Goal: Information Seeking & Learning: Learn about a topic

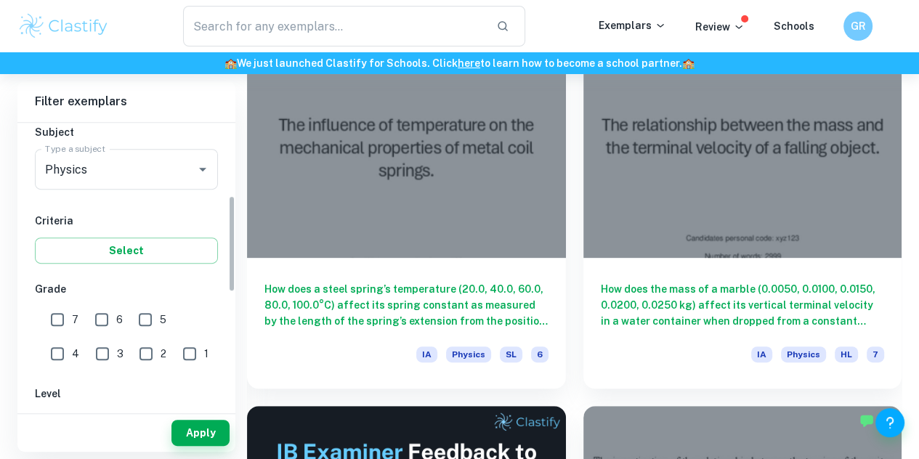
scroll to position [215, 0]
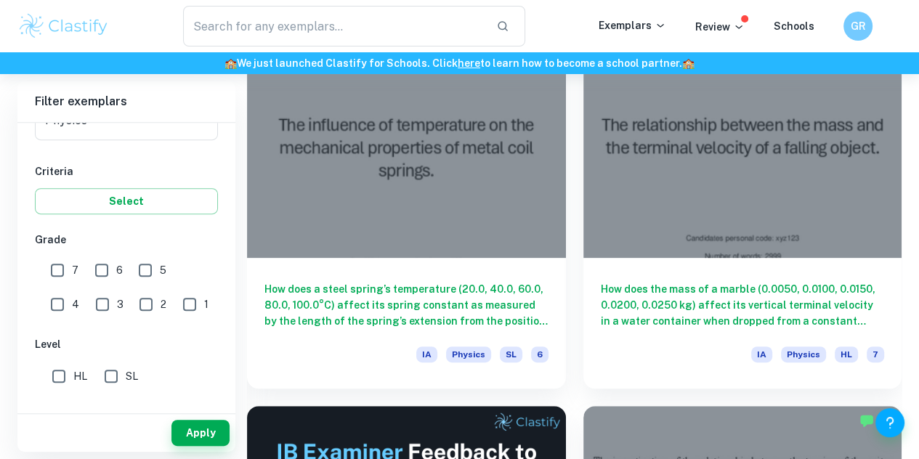
click at [60, 265] on input "7" at bounding box center [57, 270] width 29 height 29
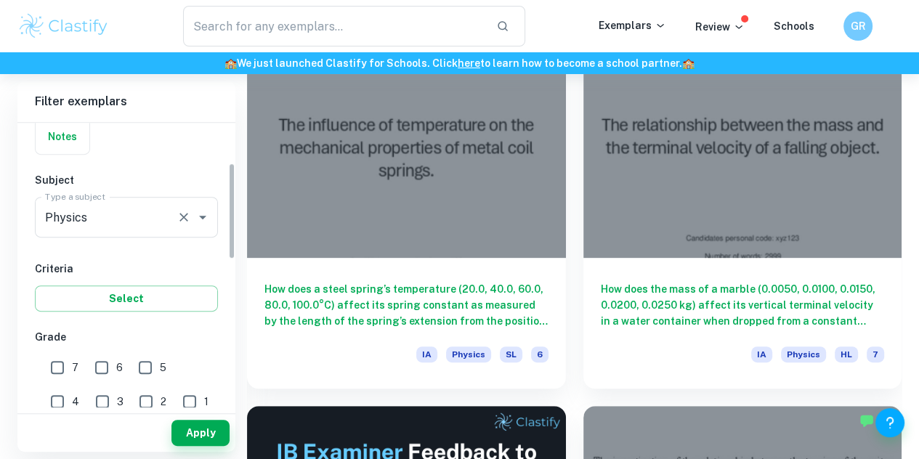
scroll to position [288, 0]
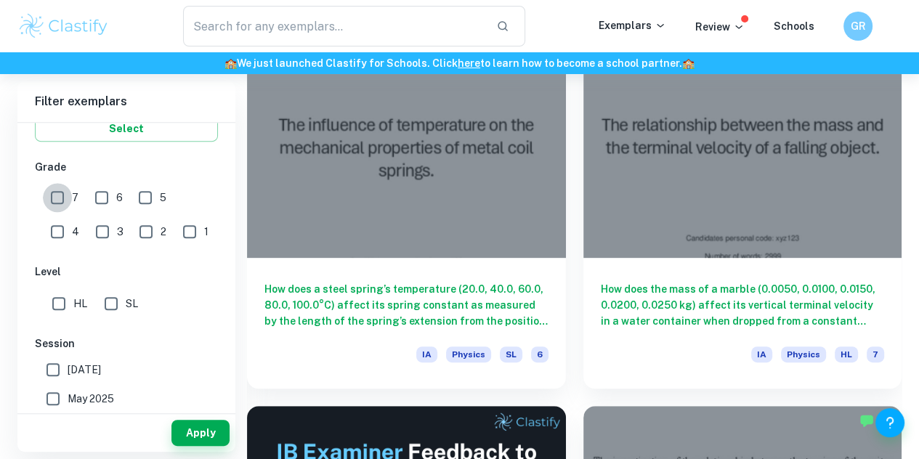
click at [59, 196] on input "7" at bounding box center [57, 197] width 29 height 29
checkbox input "true"
click at [55, 305] on input "HL" at bounding box center [58, 303] width 29 height 29
checkbox input "true"
click at [204, 436] on button "Apply" at bounding box center [201, 433] width 58 height 26
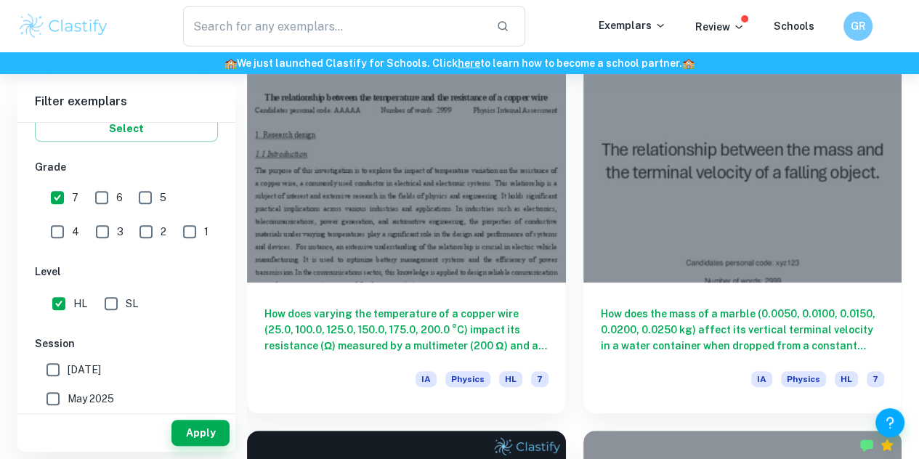
scroll to position [544, 0]
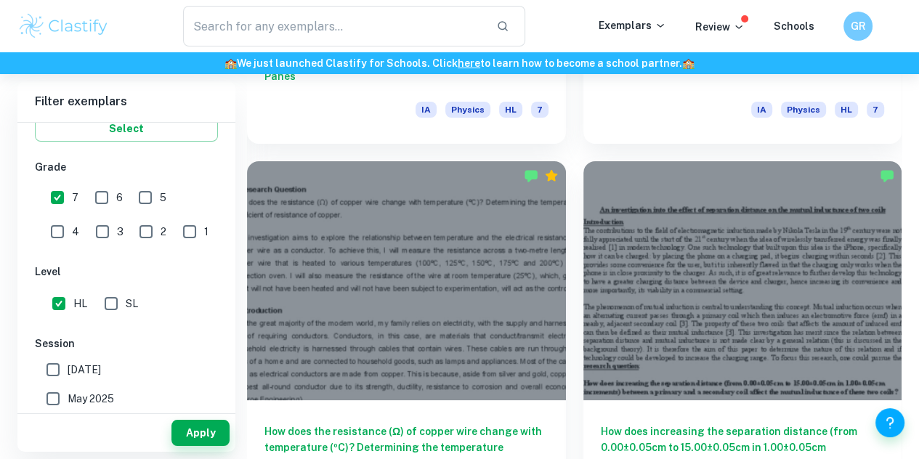
scroll to position [4614, 0]
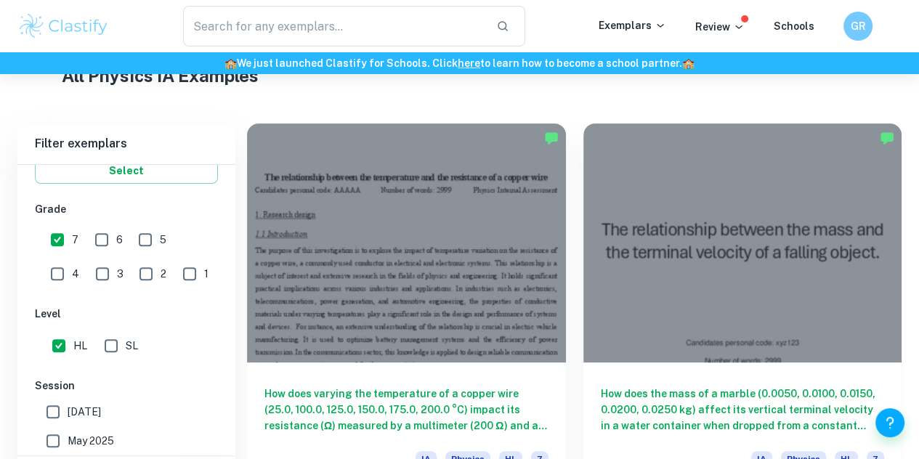
scroll to position [637, 0]
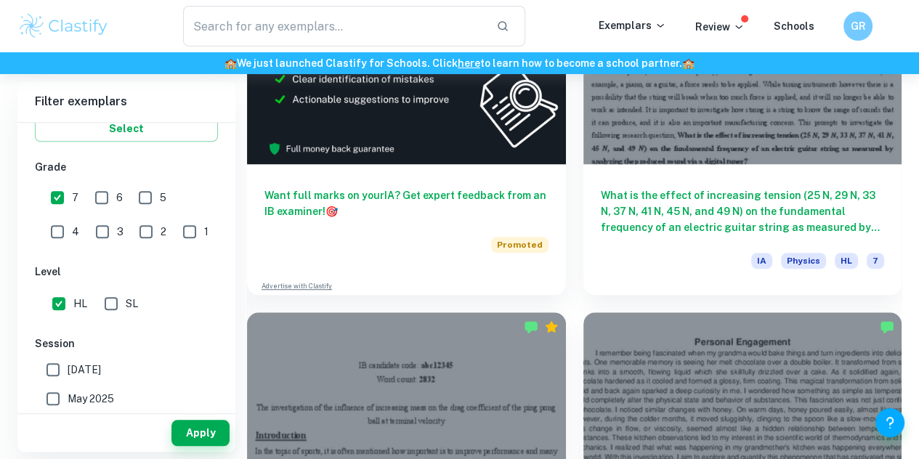
scroll to position [977, 0]
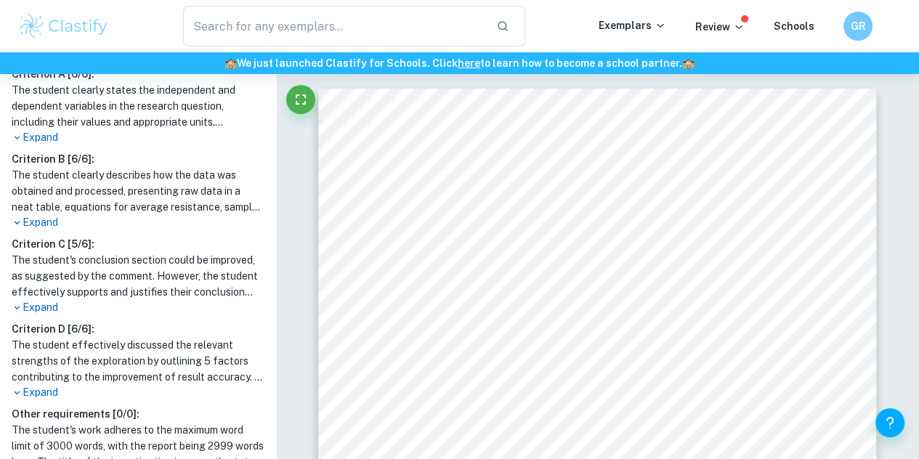
scroll to position [573, 0]
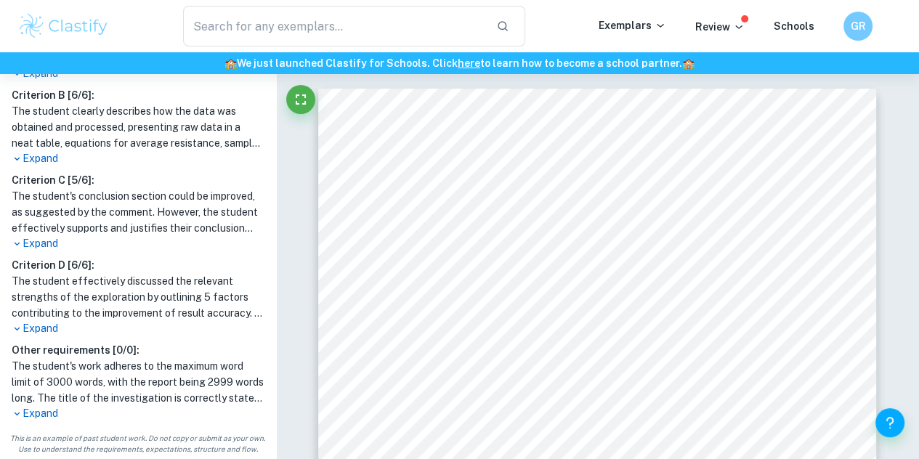
click at [55, 413] on p "Expand" at bounding box center [138, 413] width 253 height 15
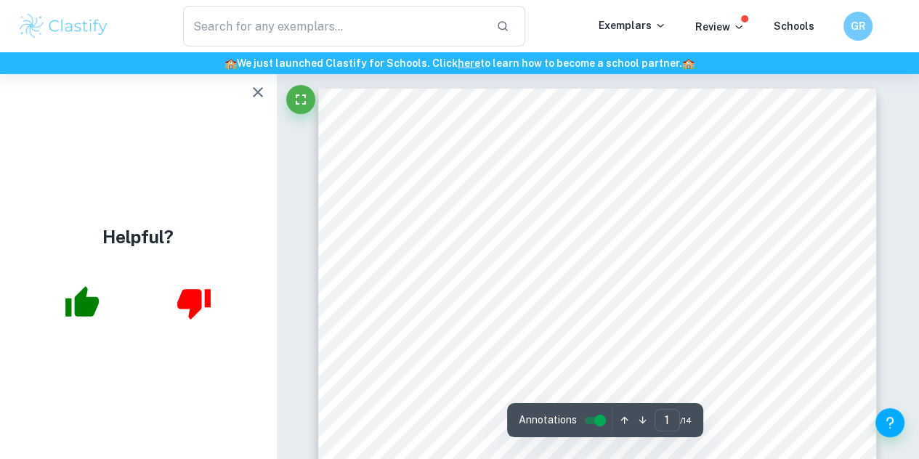
scroll to position [0, 0]
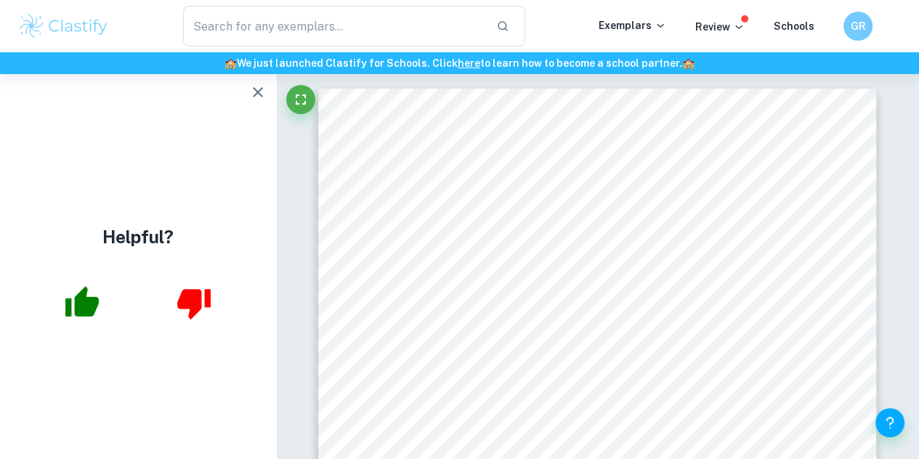
click at [256, 86] on icon "button" at bounding box center [257, 92] width 17 height 17
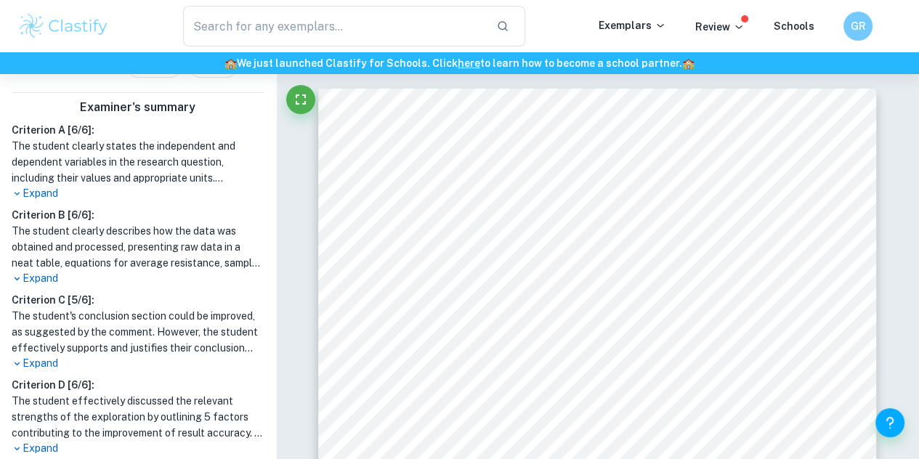
scroll to position [428, 0]
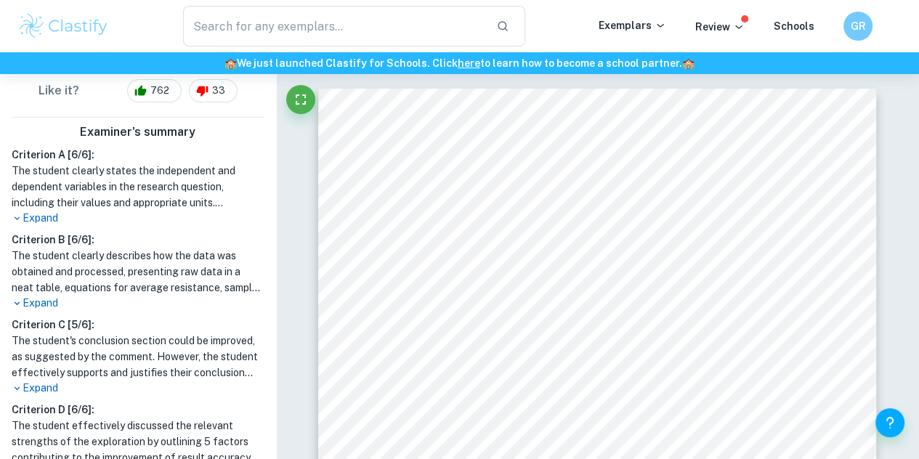
click at [51, 216] on p "Expand" at bounding box center [138, 218] width 253 height 15
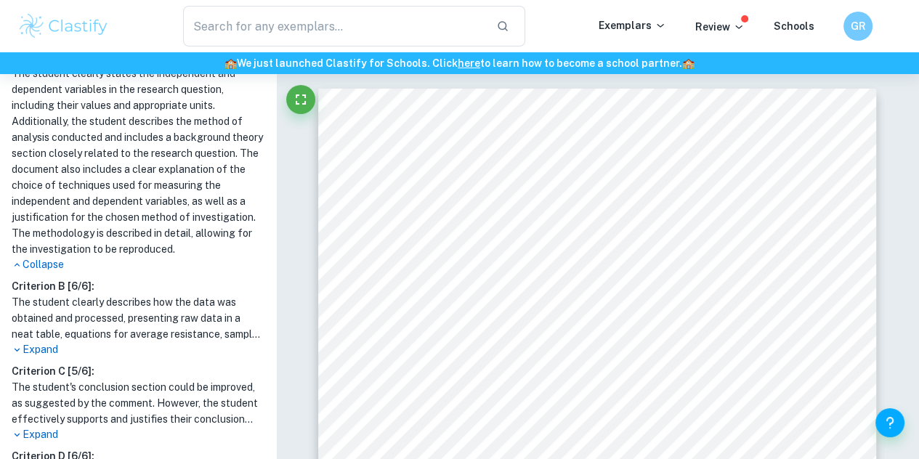
scroll to position [574, 0]
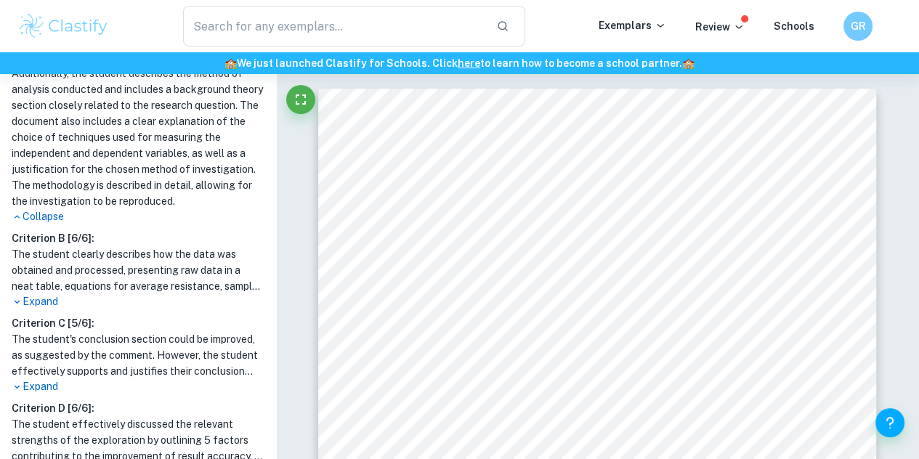
click at [46, 310] on p "Expand" at bounding box center [138, 301] width 253 height 15
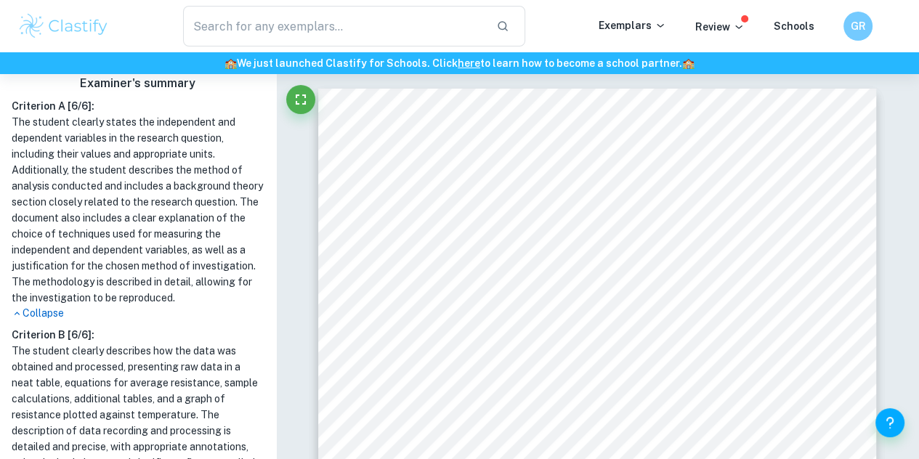
scroll to position [453, 0]
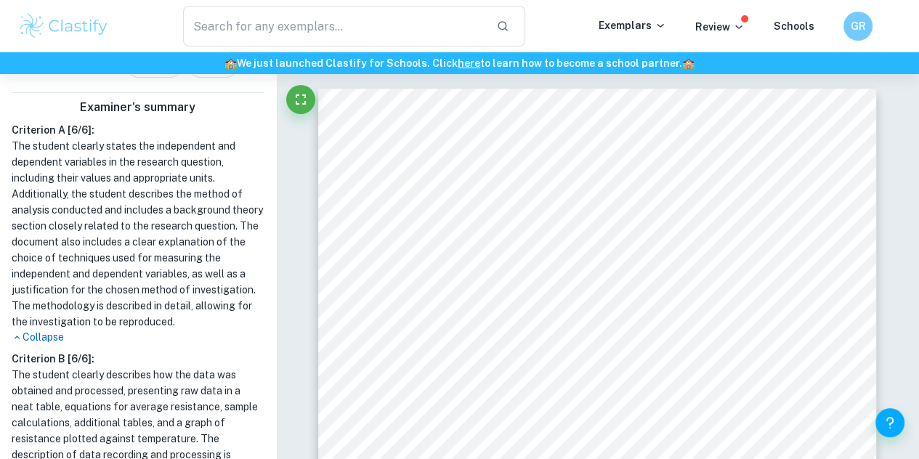
click at [87, 280] on h1 "The student clearly states the independent and dependent variables in the resea…" at bounding box center [138, 234] width 253 height 192
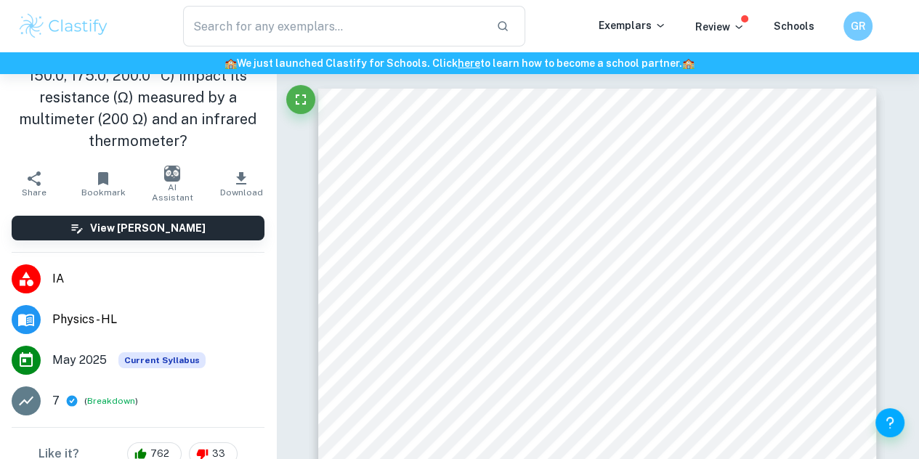
scroll to position [41, 0]
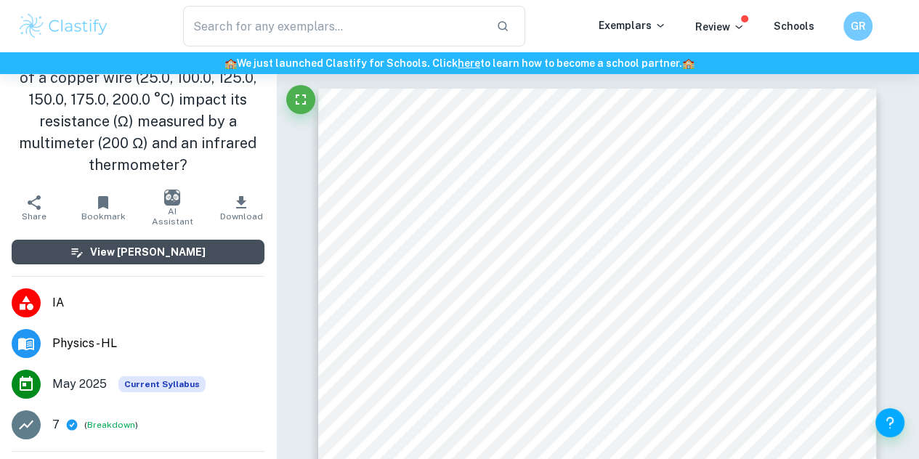
click at [103, 242] on button "View [PERSON_NAME]" at bounding box center [138, 252] width 253 height 25
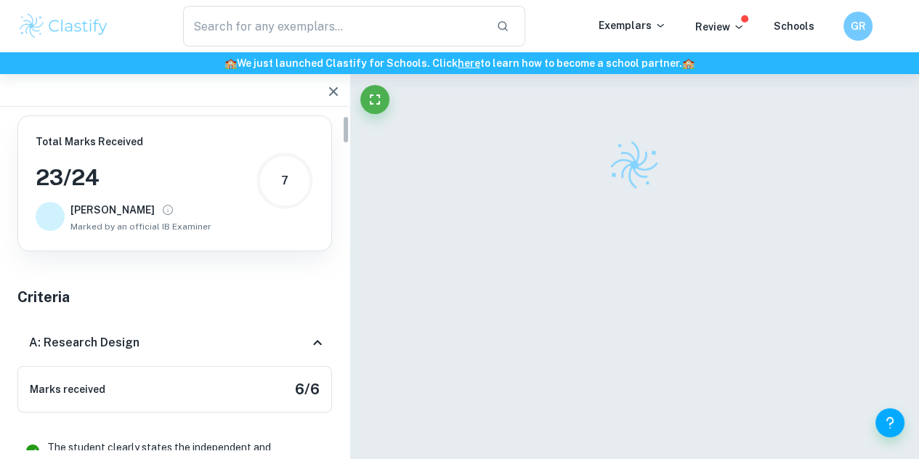
scroll to position [0, 0]
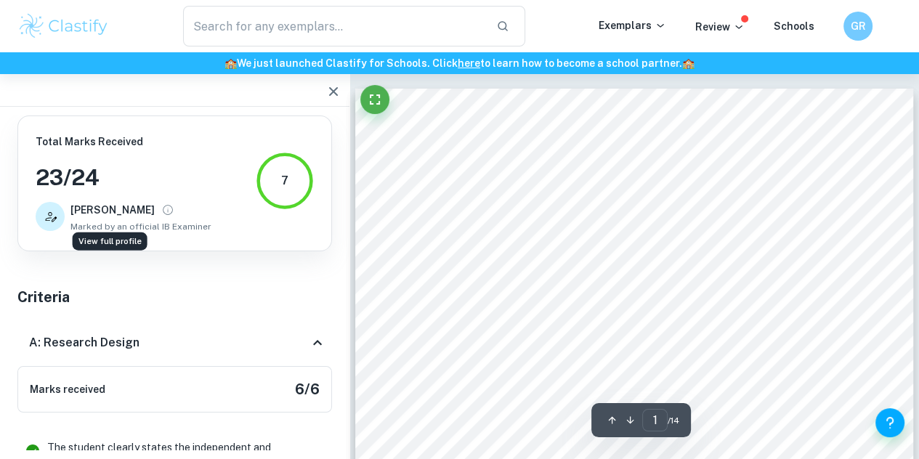
click at [161, 214] on icon "View full profile" at bounding box center [167, 210] width 13 height 13
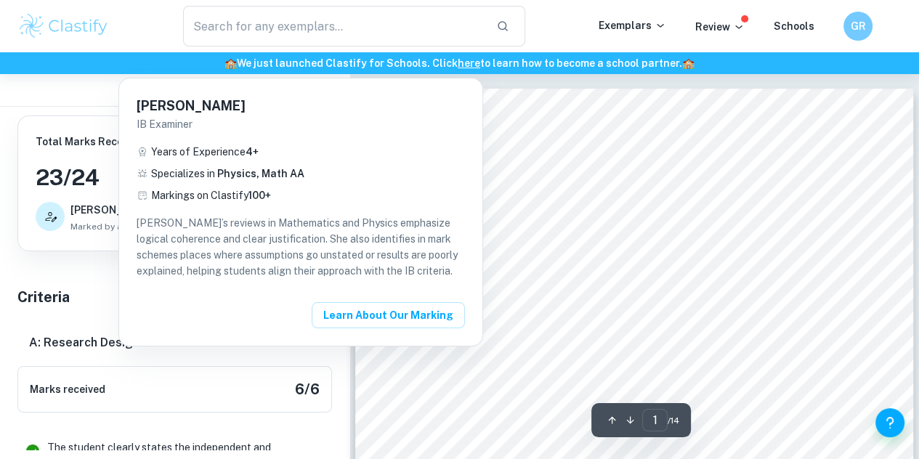
click at [82, 242] on div at bounding box center [459, 229] width 919 height 459
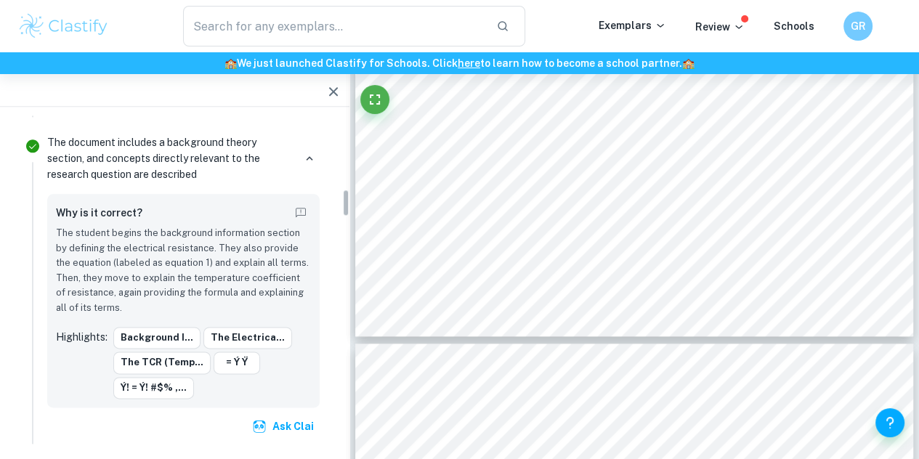
scroll to position [896, 0]
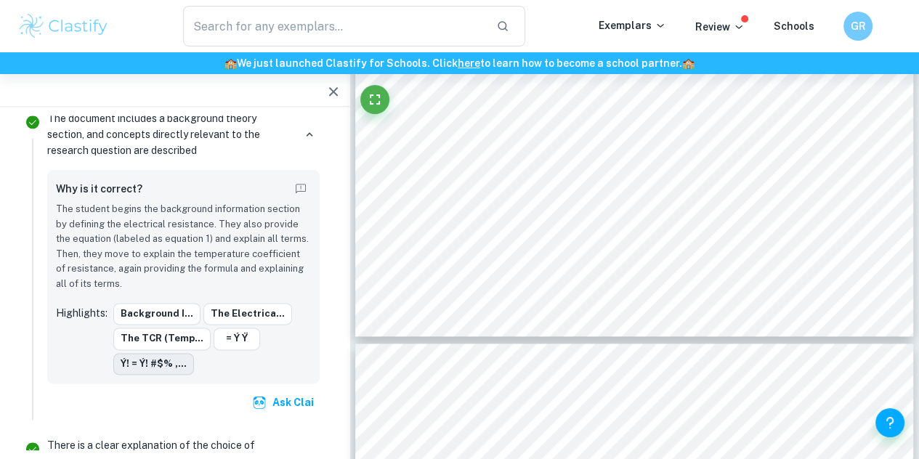
click at [166, 353] on button "ý! = ý! #$% ,..." at bounding box center [153, 364] width 81 height 22
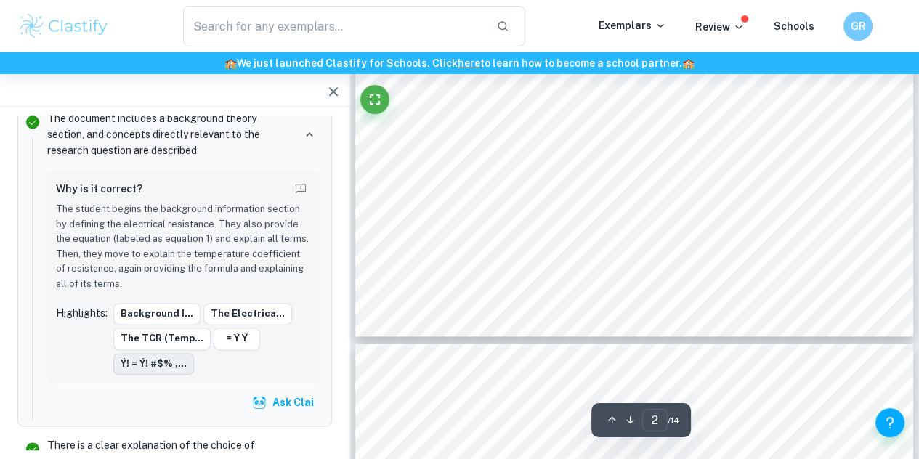
scroll to position [1249, 0]
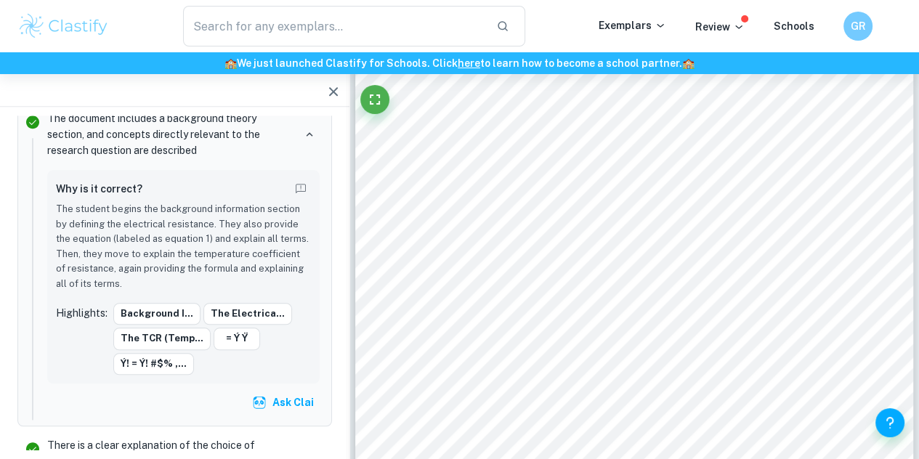
click at [205, 358] on div "Background i... The electrica... The TCR (temp... = ý ÿ ý! = ý! #$% ,..." at bounding box center [212, 339] width 198 height 72
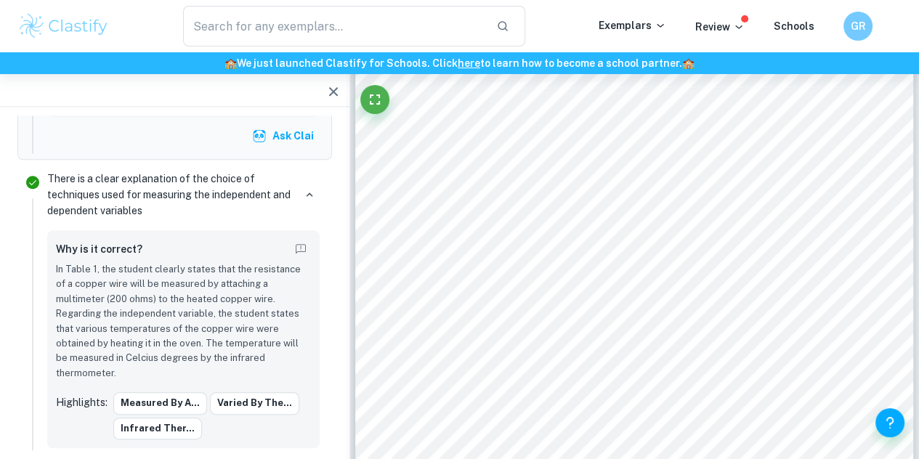
scroll to position [1187, 0]
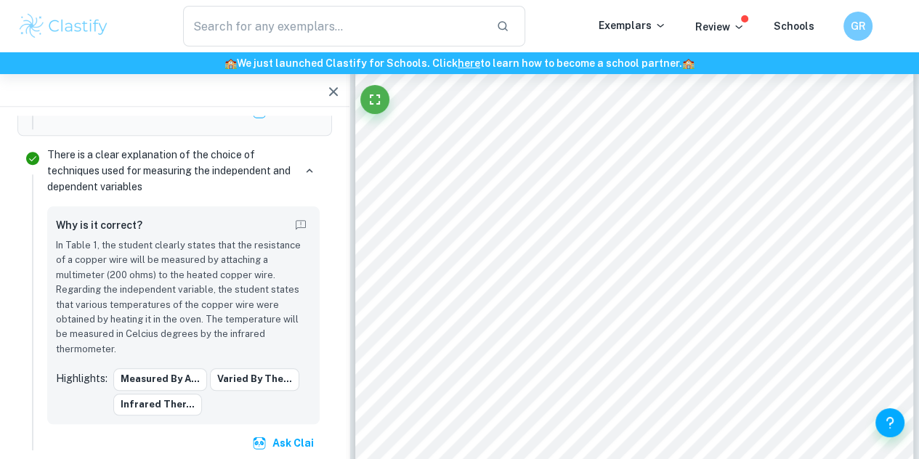
click at [299, 286] on p "In Table 1, the student clearly states that the resistance of a copper wire wil…" at bounding box center [183, 297] width 255 height 118
click at [298, 307] on p "In Table 1, the student clearly states that the resistance of a copper wire wil…" at bounding box center [183, 297] width 255 height 118
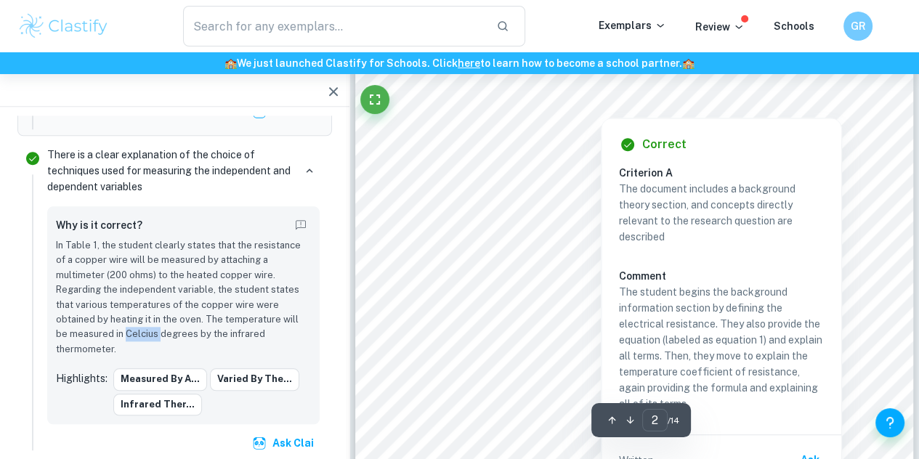
scroll to position [1280, 0]
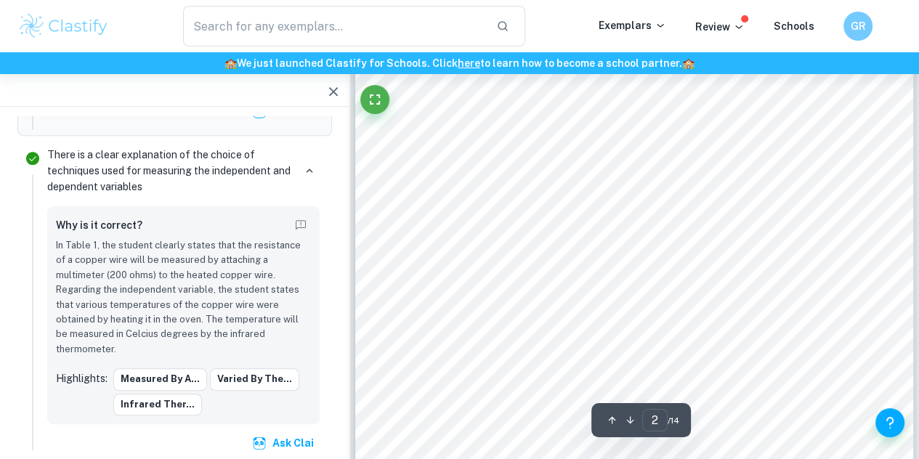
click at [262, 255] on p "In Table 1, the student clearly states that the resistance of a copper wire wil…" at bounding box center [183, 297] width 255 height 118
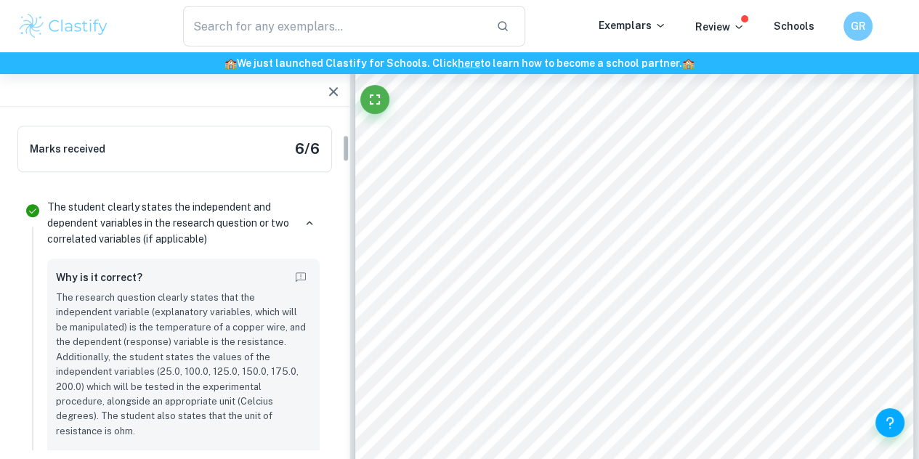
scroll to position [228, 0]
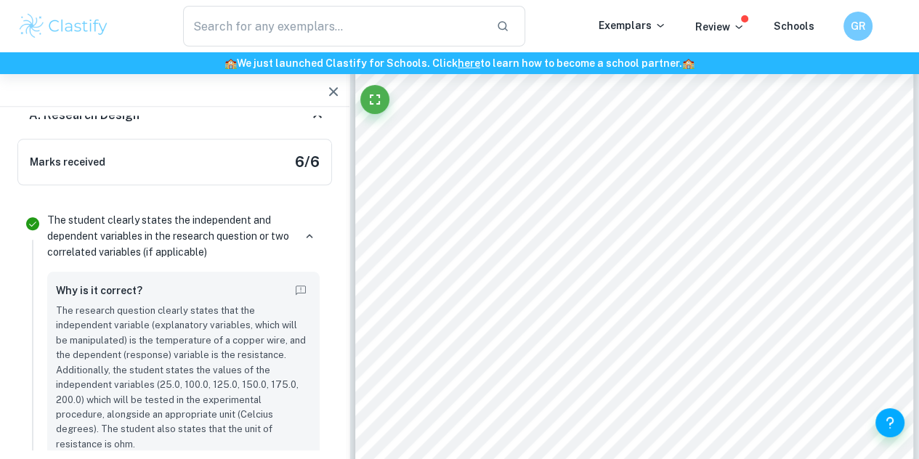
click at [219, 223] on p "The student clearly states the independent and dependent variables in the resea…" at bounding box center [170, 236] width 246 height 48
type input "1"
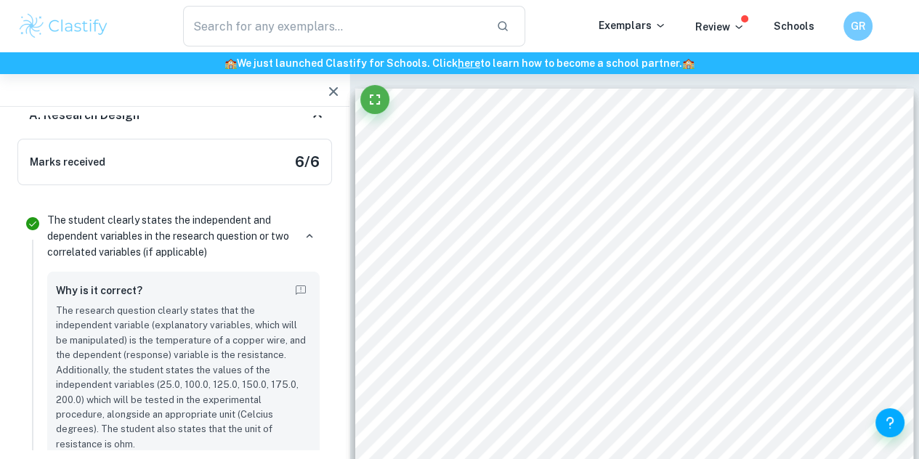
click at [219, 223] on p "The student clearly states the independent and dependent variables in the resea…" at bounding box center [170, 236] width 246 height 48
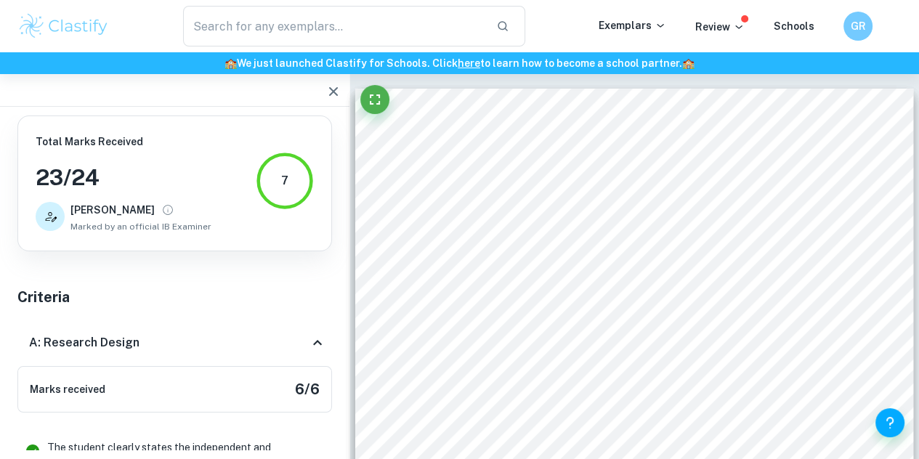
click at [326, 95] on icon "button" at bounding box center [333, 91] width 17 height 17
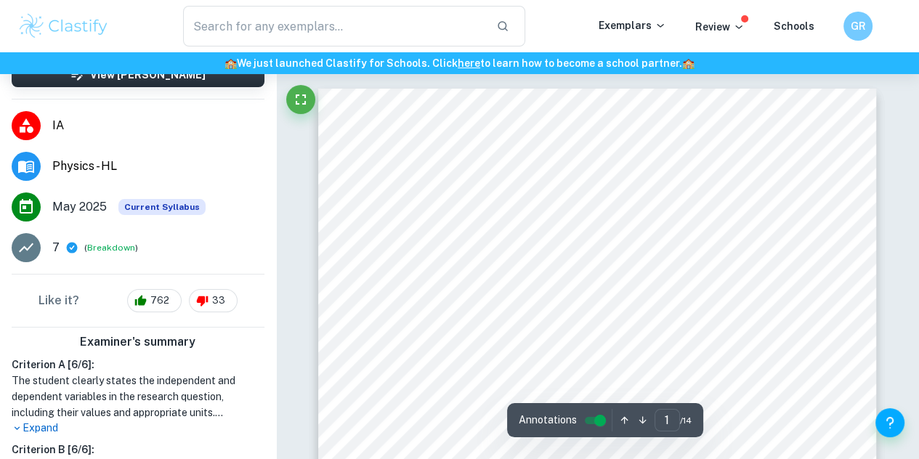
scroll to position [291, 0]
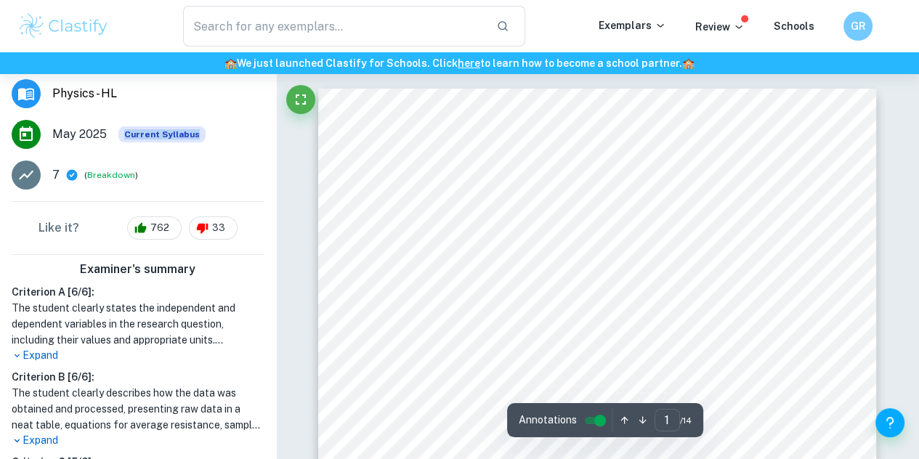
drag, startPoint x: 125, startPoint y: 132, endPoint x: 209, endPoint y: 128, distance: 83.7
click at [209, 128] on li "May 2025 Current Syllabus" at bounding box center [138, 134] width 276 height 41
click at [209, 129] on li "May 2025 Current Syllabus" at bounding box center [138, 134] width 276 height 41
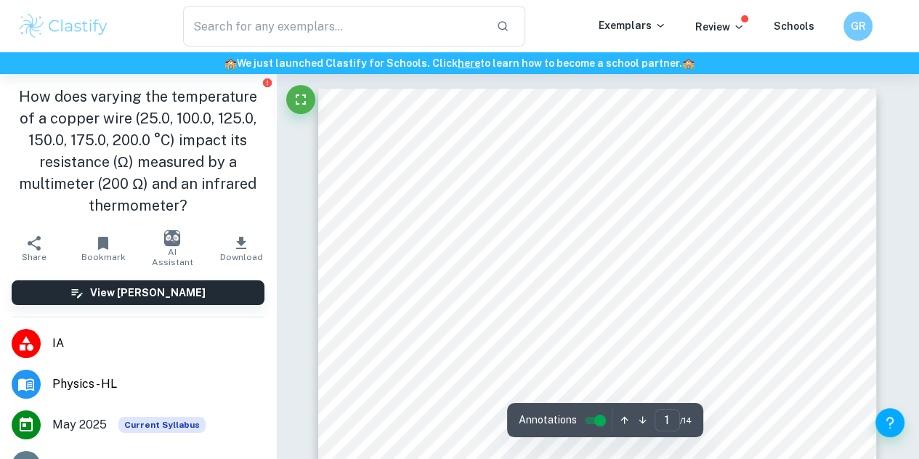
scroll to position [145, 0]
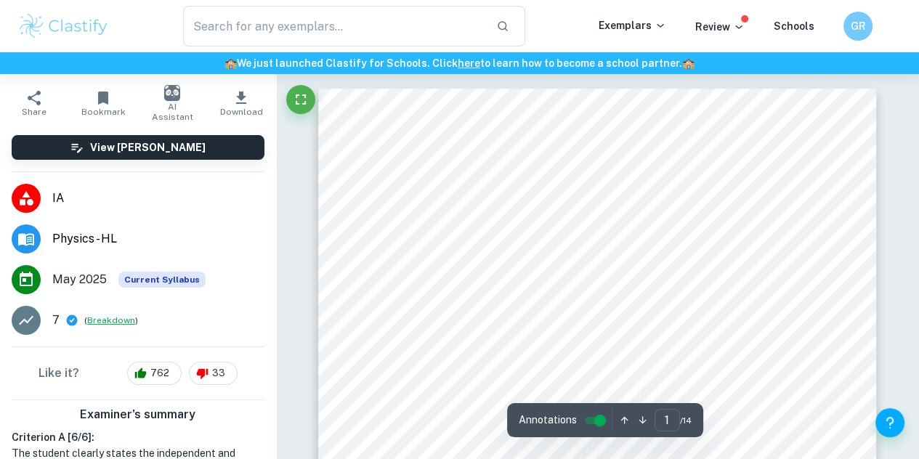
click at [113, 322] on button "Breakdown" at bounding box center [111, 320] width 48 height 13
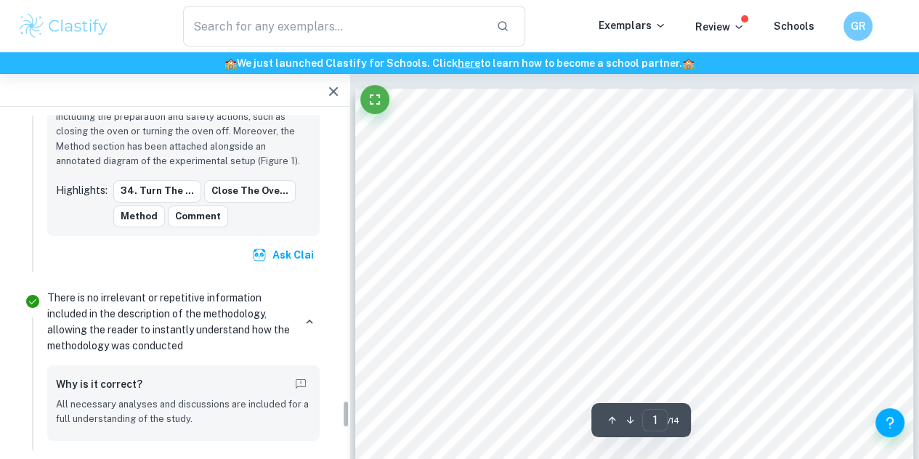
scroll to position [3460, 0]
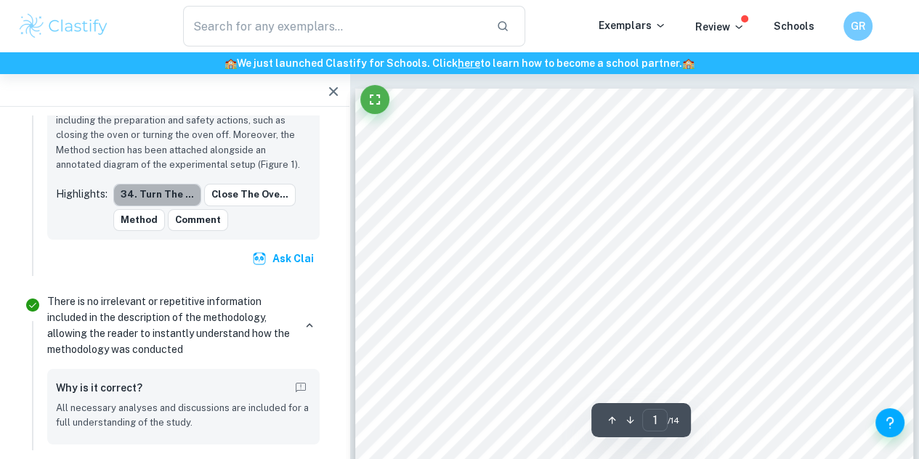
click at [160, 184] on button "34. Turn the ..." at bounding box center [157, 195] width 88 height 22
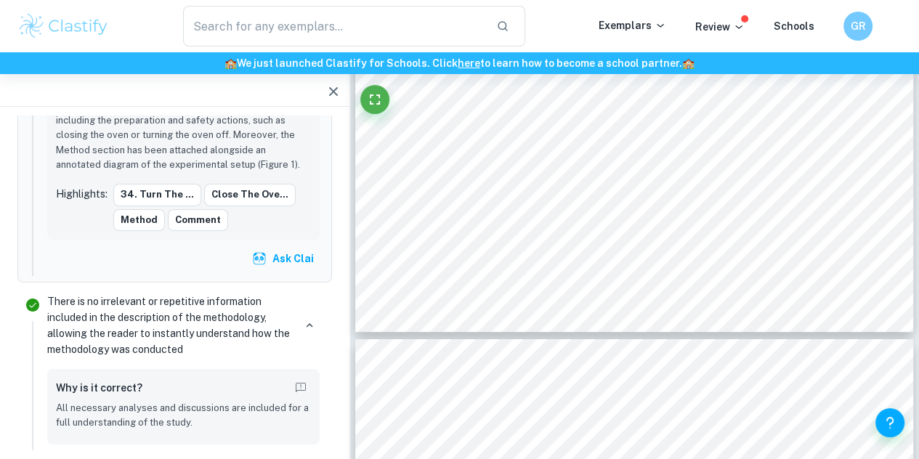
drag, startPoint x: 301, startPoint y: 179, endPoint x: 560, endPoint y: 189, distance: 259.0
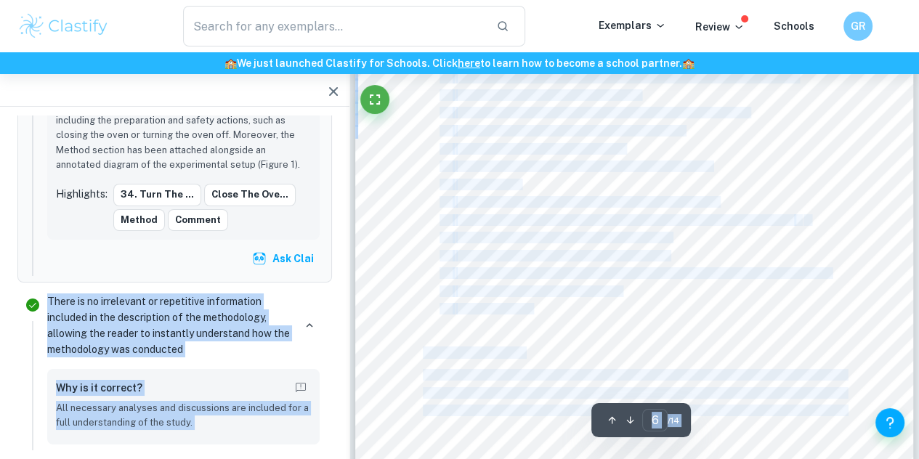
scroll to position [4317, 0]
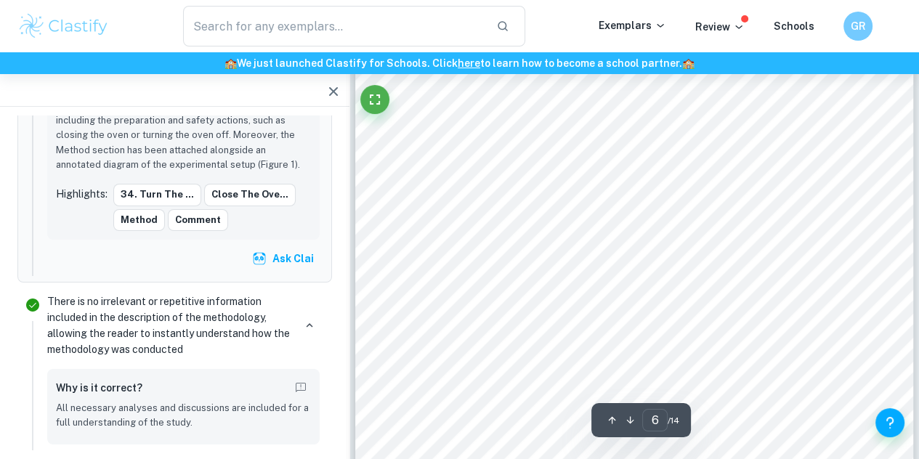
click at [386, 296] on div "6 8. Fill up the bucket with 2.5L of room-temperature water. 9. Cover the oven …" at bounding box center [634, 149] width 558 height 789
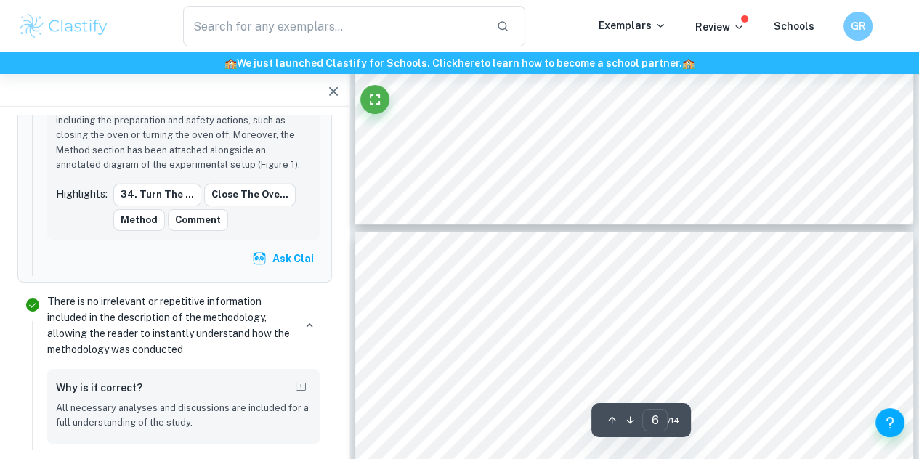
type input "5"
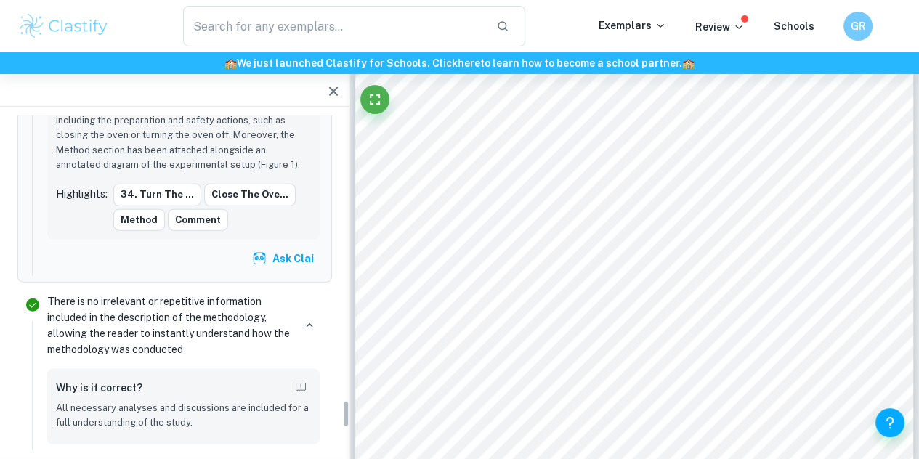
scroll to position [3556, 0]
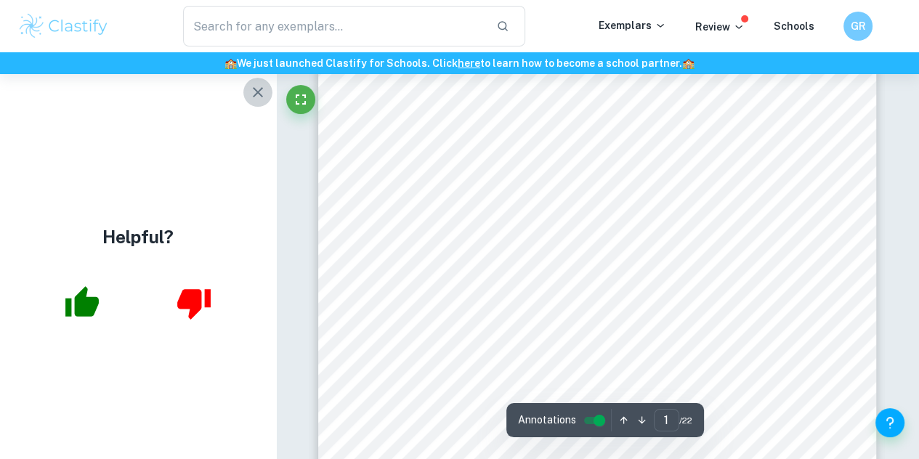
click at [249, 92] on icon "button" at bounding box center [257, 92] width 17 height 17
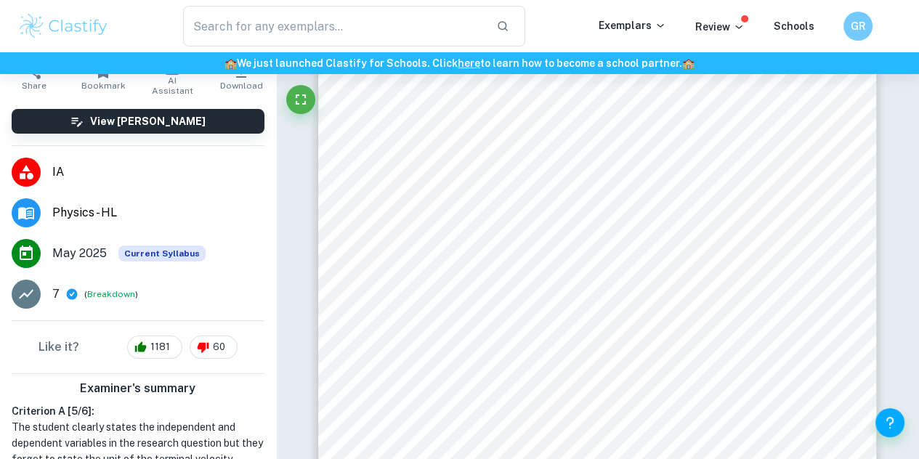
scroll to position [291, 0]
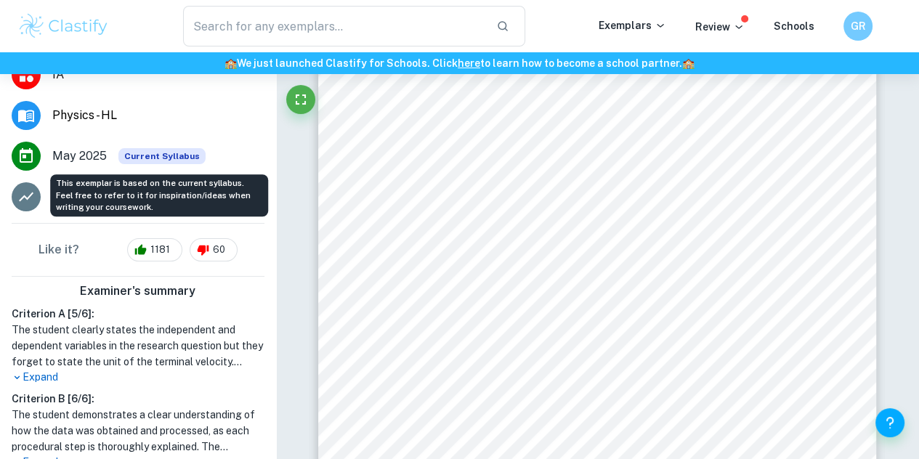
click at [174, 159] on span "Current Syllabus" at bounding box center [161, 156] width 87 height 16
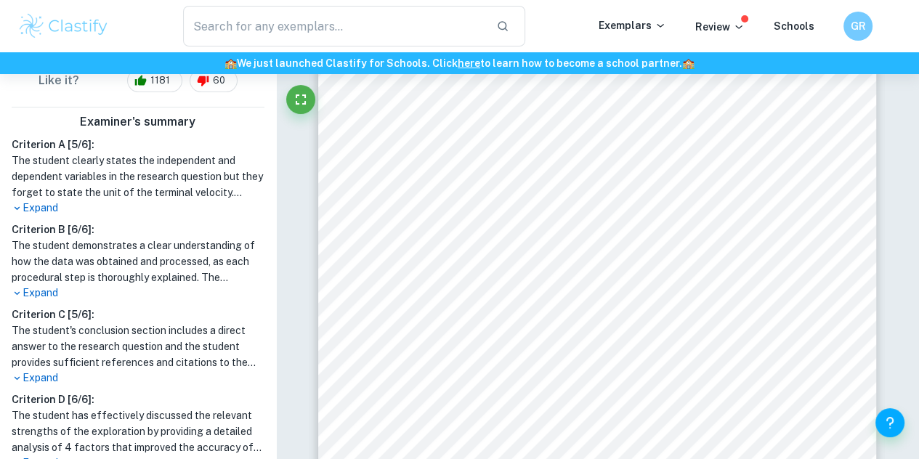
scroll to position [315, 0]
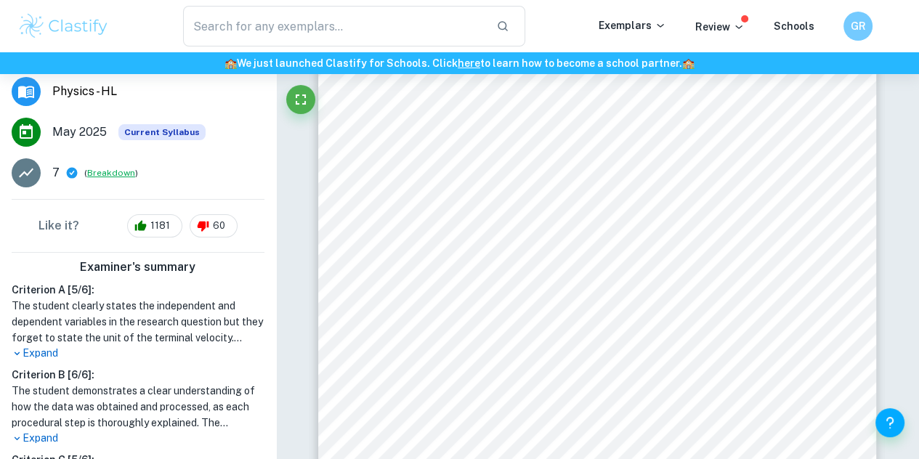
click at [110, 171] on button "Breakdown" at bounding box center [111, 172] width 48 height 13
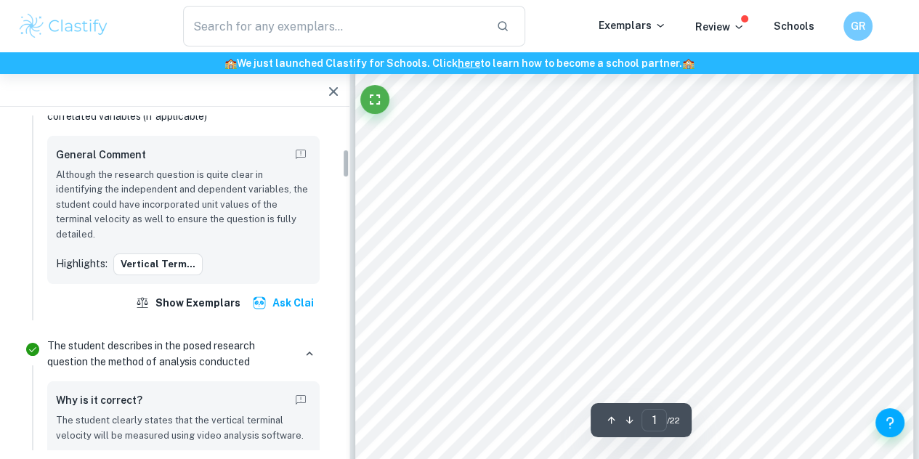
scroll to position [460, 0]
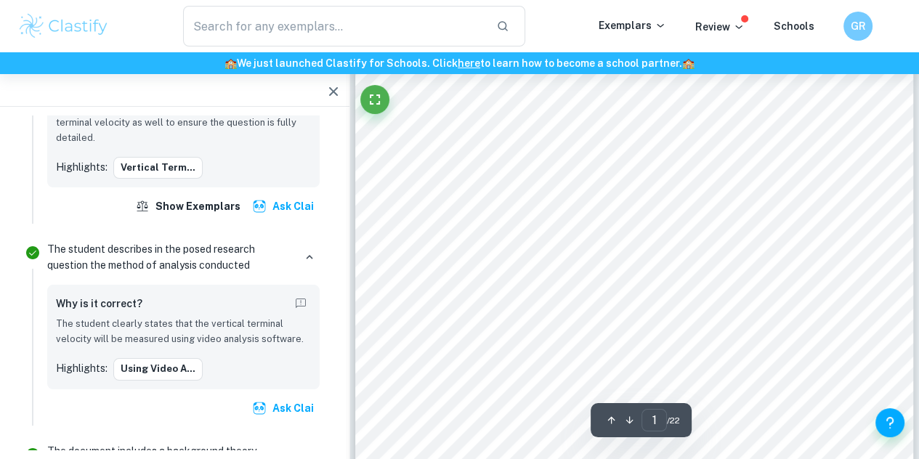
click at [294, 217] on button "Ask Clai" at bounding box center [284, 206] width 71 height 26
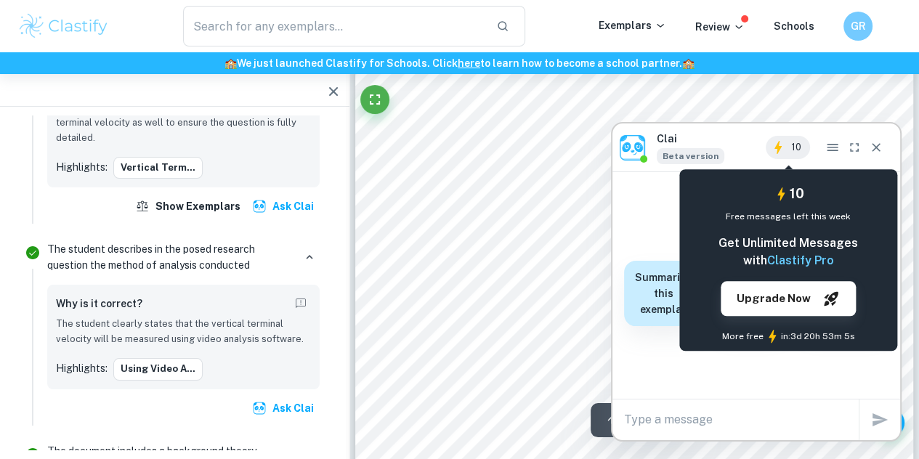
click at [798, 148] on span "10" at bounding box center [797, 147] width 28 height 15
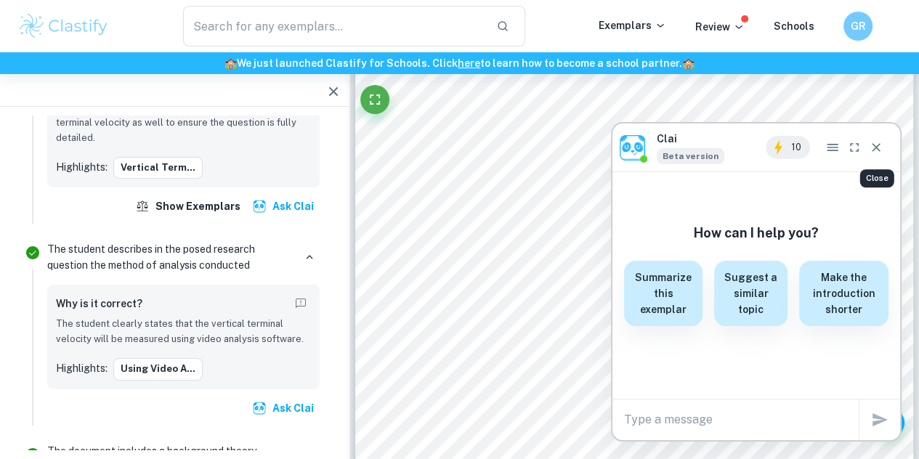
click at [881, 147] on icon "Close" at bounding box center [876, 147] width 15 height 15
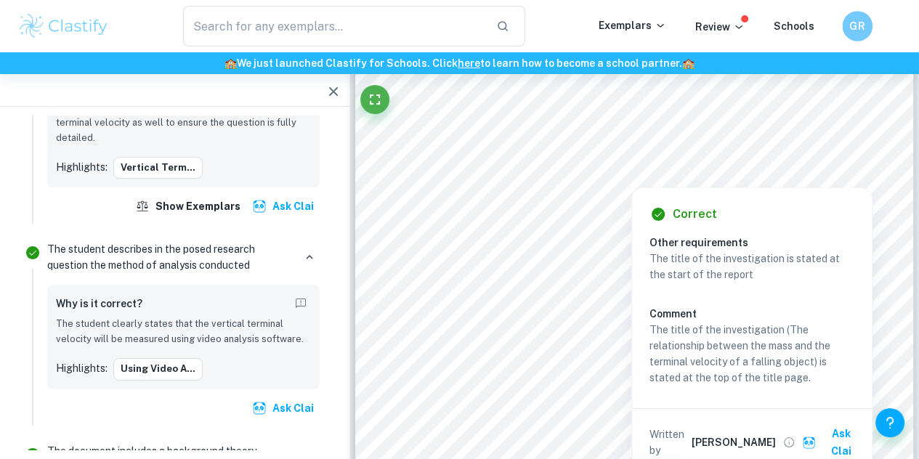
click at [862, 32] on h6 "GR" at bounding box center [857, 26] width 17 height 17
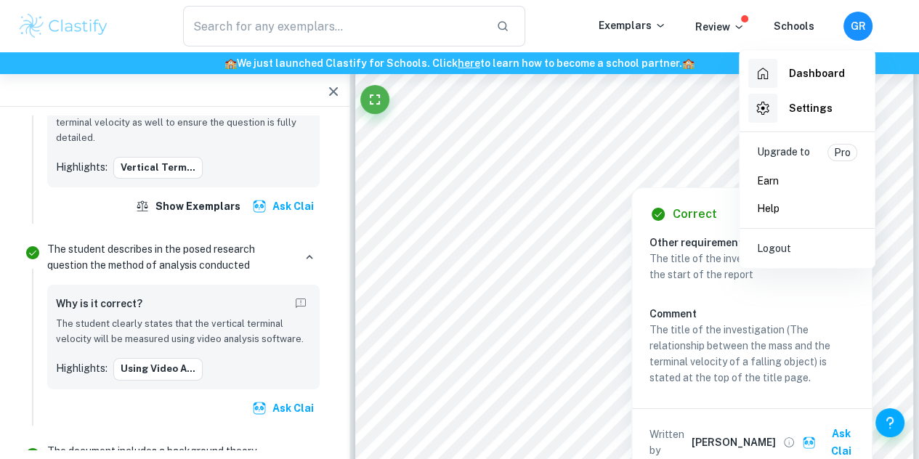
click at [890, 63] on div at bounding box center [459, 229] width 919 height 459
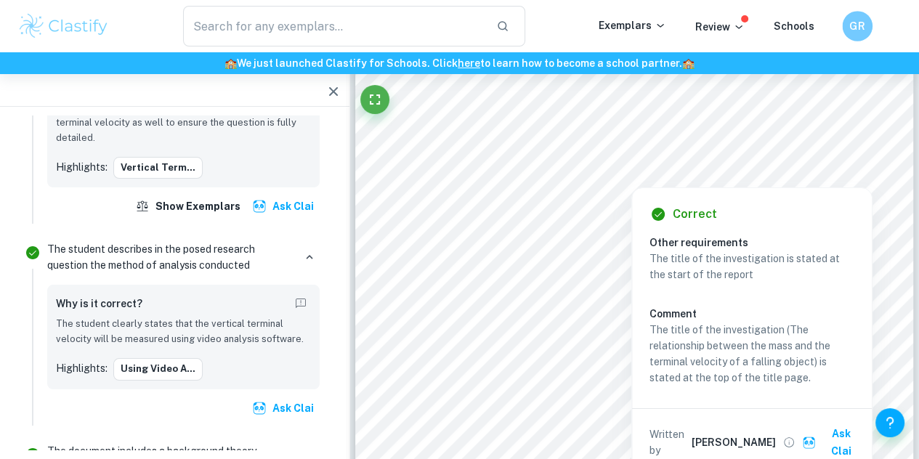
click at [864, 25] on h6 "GR" at bounding box center [857, 26] width 17 height 17
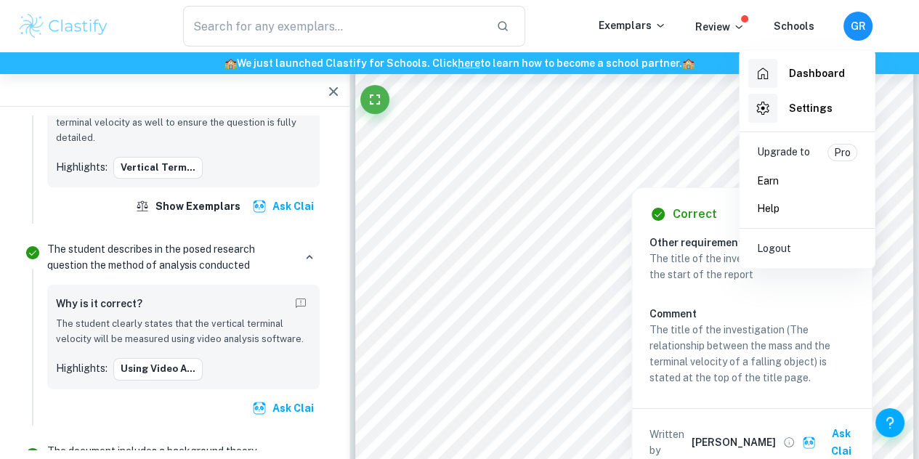
click at [573, 34] on div at bounding box center [459, 229] width 919 height 459
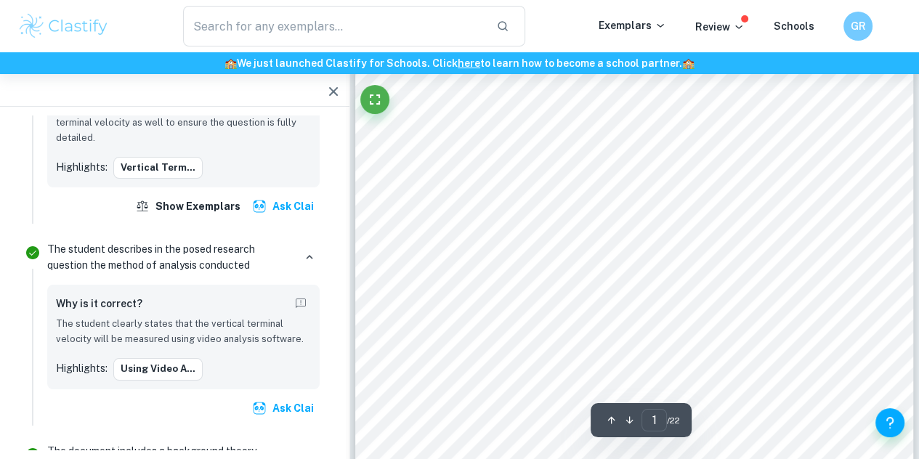
click at [449, 251] on div "1 The relationship between the mass and the terminal velocity of a falling obje…" at bounding box center [634, 384] width 558 height 789
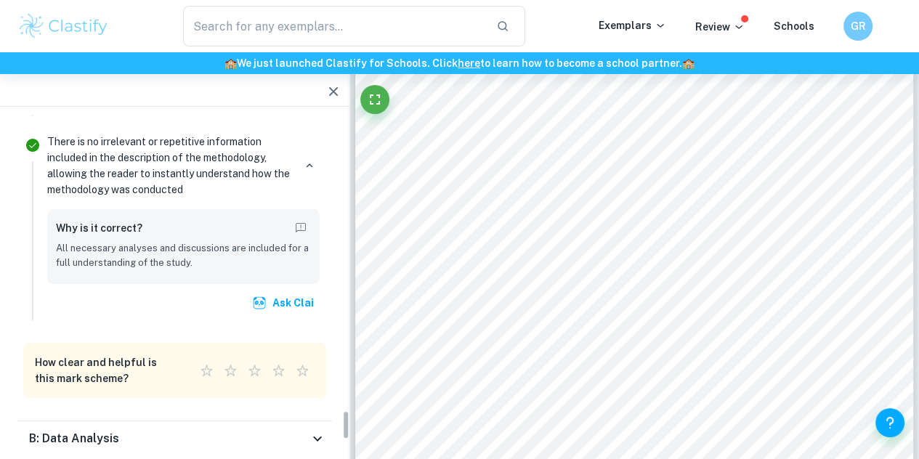
scroll to position [3489, 0]
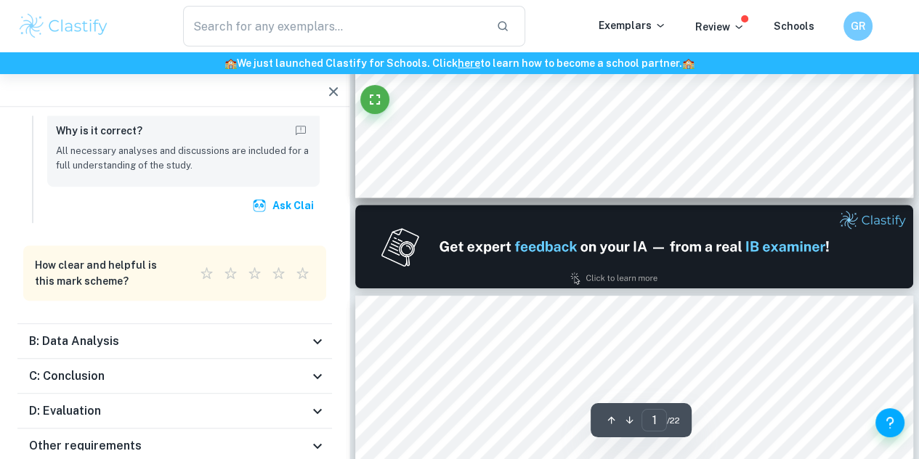
type input "2"
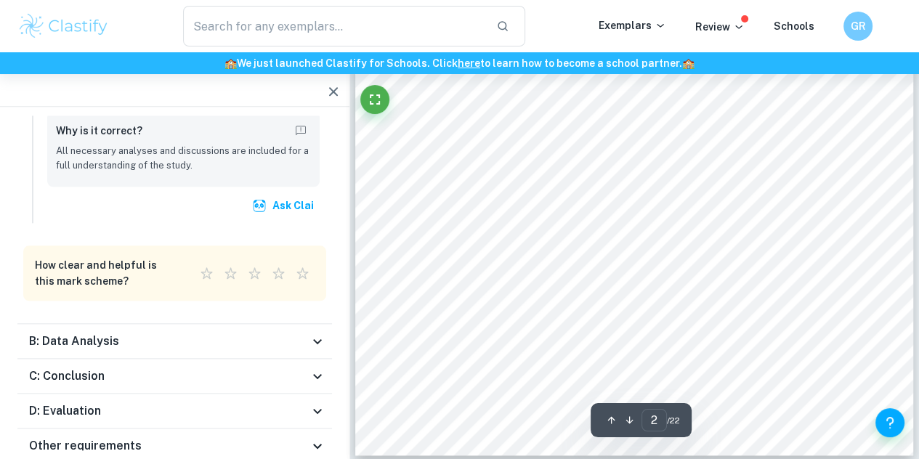
scroll to position [1285, 0]
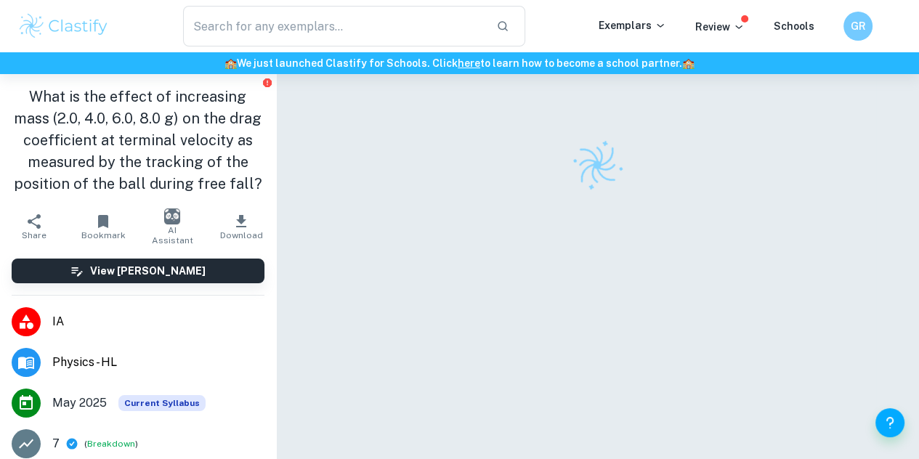
click at [127, 155] on h1 "What is the effect of increasing mass (2.0, 4.0, 6.0, 8.0 g) on the drag coeffi…" at bounding box center [138, 140] width 253 height 109
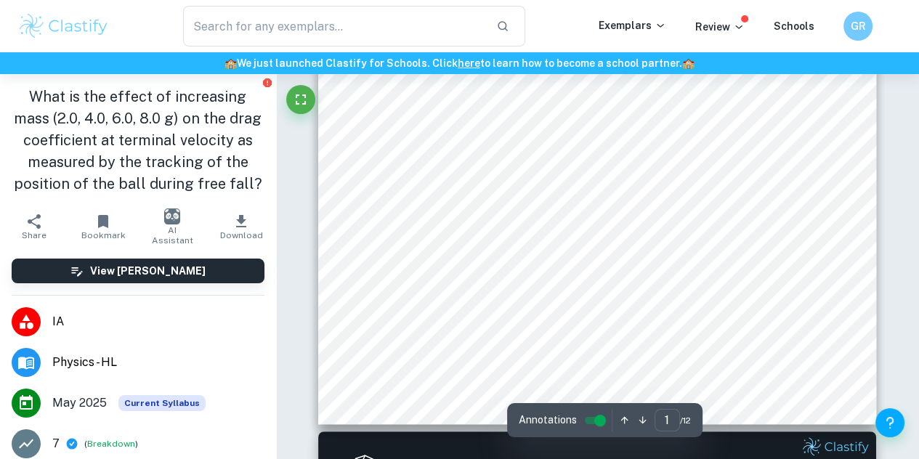
scroll to position [456, 0]
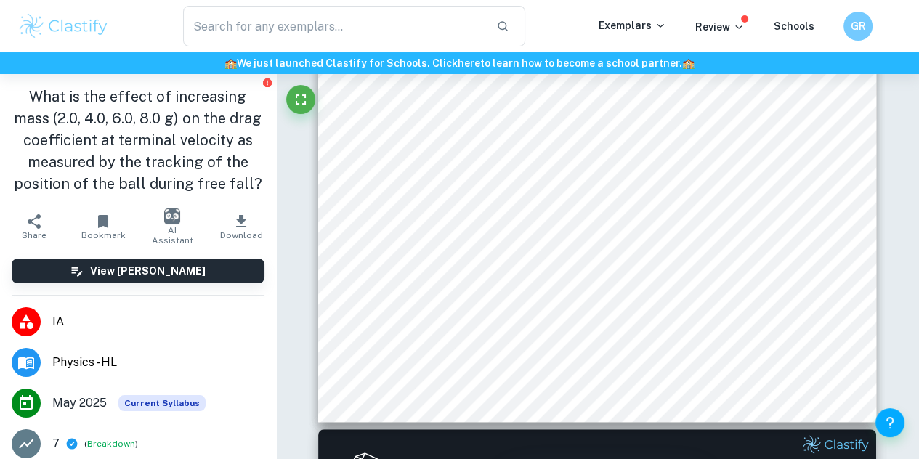
click at [337, 245] on div "1 IB candidate code: abc12345 Word count: 2832 The investigation of the influen…" at bounding box center [597, 27] width 558 height 789
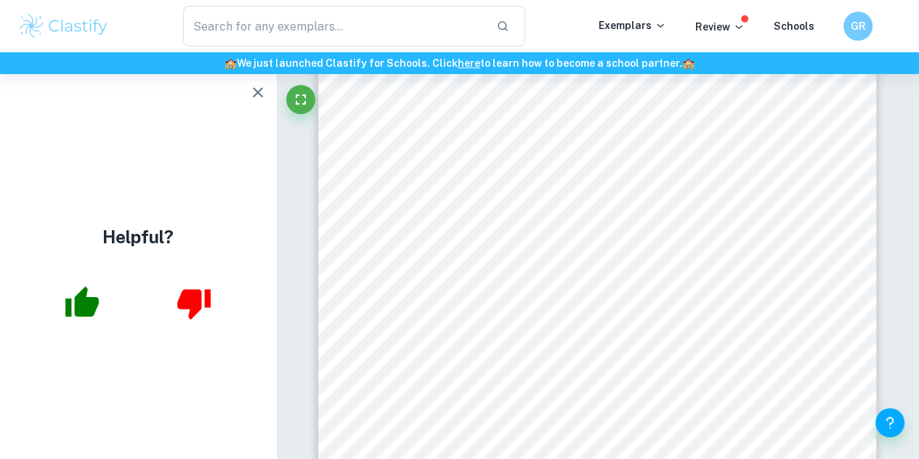
scroll to position [1050, 0]
click at [263, 91] on icon "button" at bounding box center [257, 92] width 17 height 17
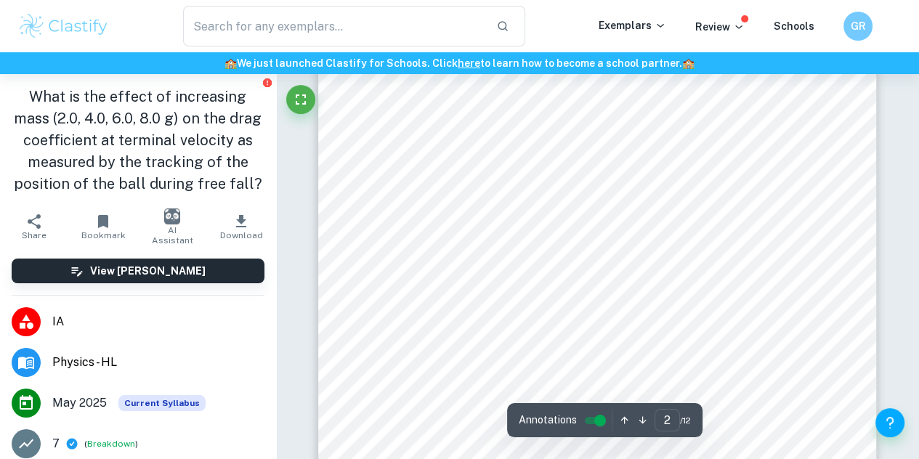
click at [369, 204] on div "2 The velocity at that point will be constant 3 the object will achieve a termi…" at bounding box center [597, 321] width 558 height 789
type input "1"
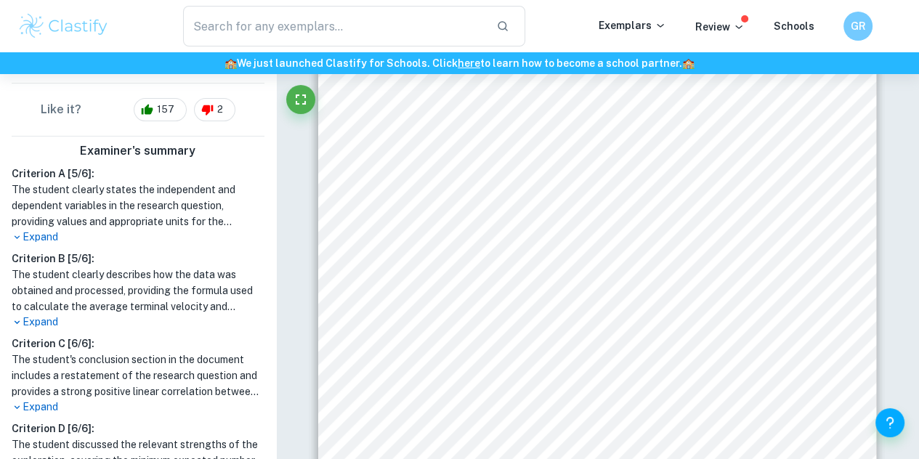
scroll to position [533, 0]
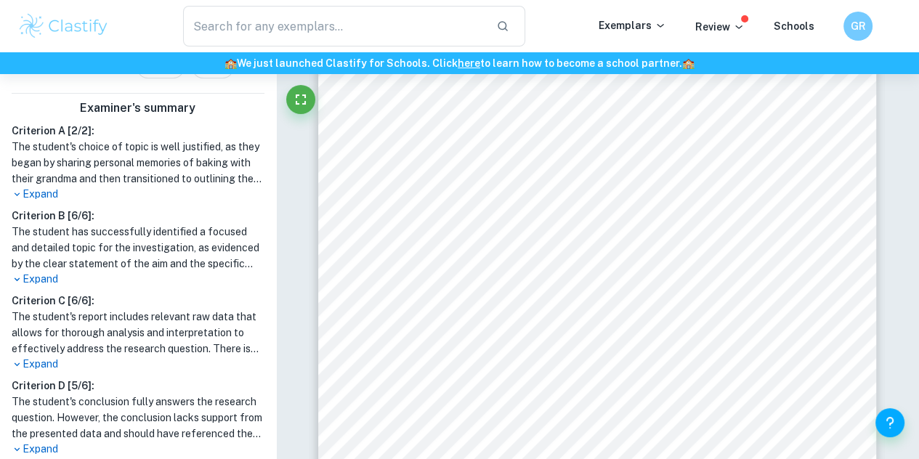
scroll to position [406, 0]
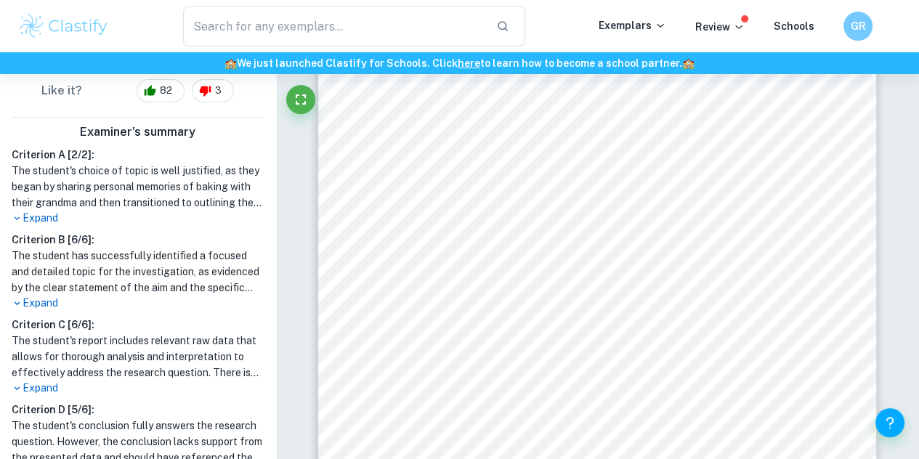
click at [52, 217] on p "Expand" at bounding box center [138, 218] width 253 height 15
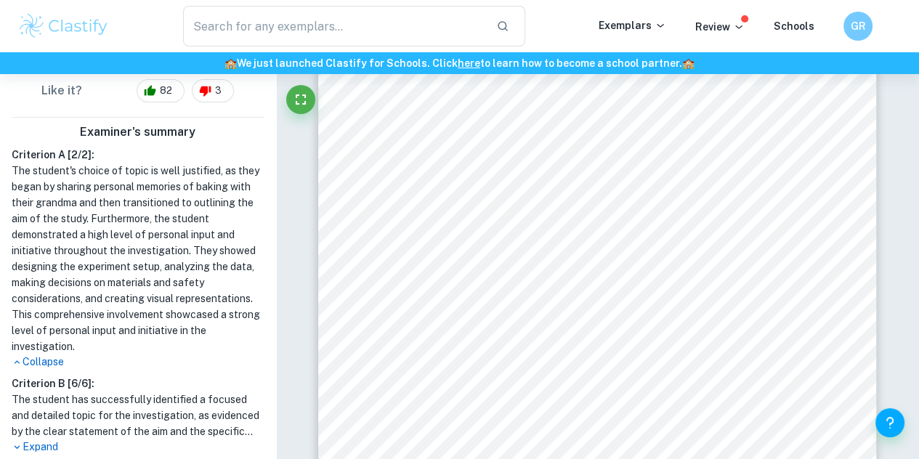
click at [54, 355] on p "Collapse" at bounding box center [138, 362] width 253 height 15
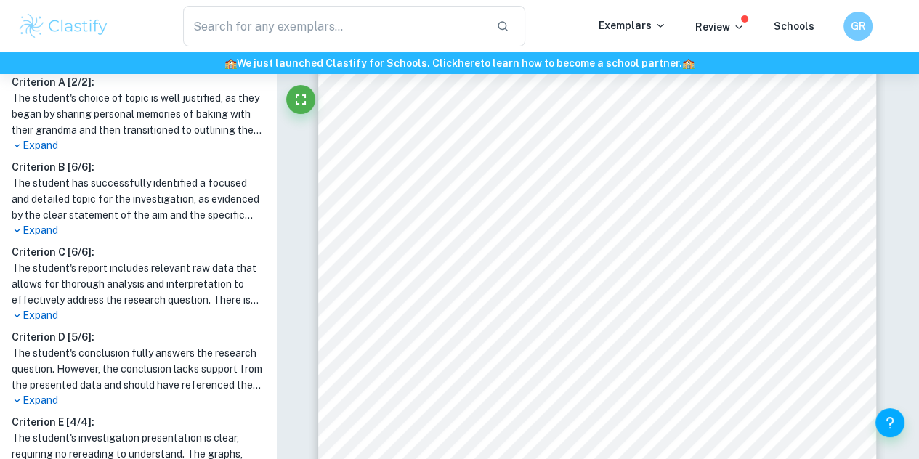
scroll to position [552, 0]
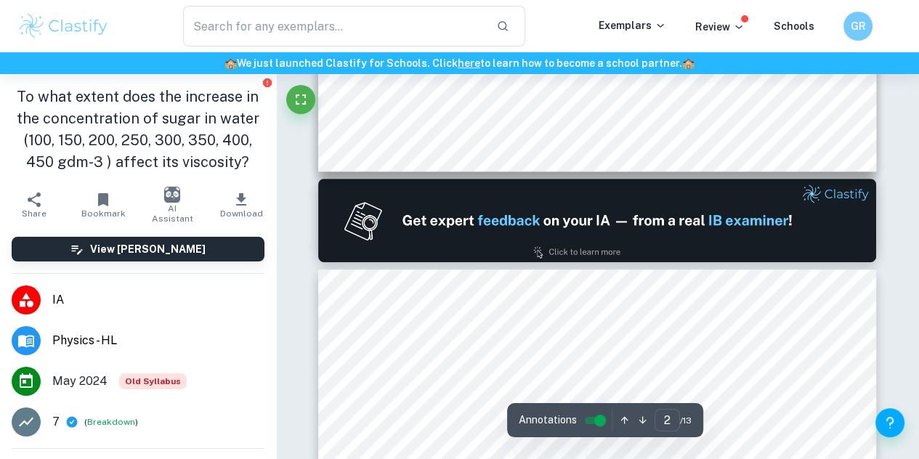
type input "1"
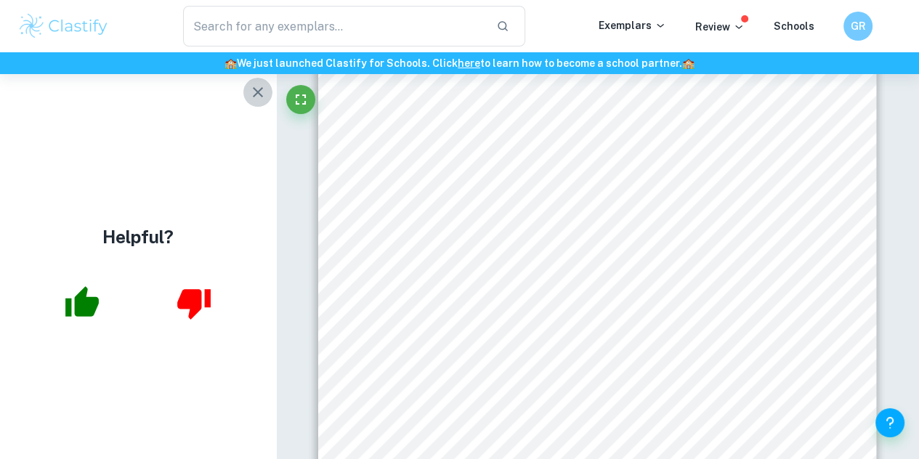
click at [257, 94] on icon "button" at bounding box center [257, 92] width 17 height 17
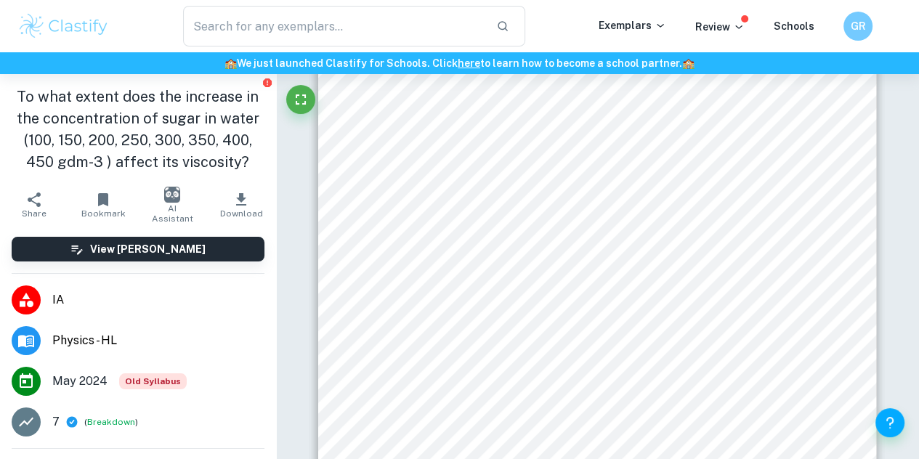
scroll to position [169, 0]
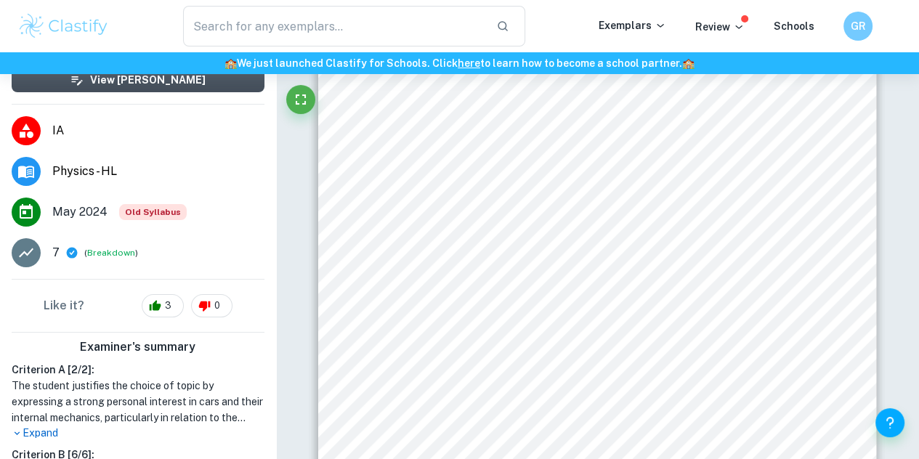
click at [159, 84] on h6 "View Mark Scheme" at bounding box center [148, 80] width 116 height 16
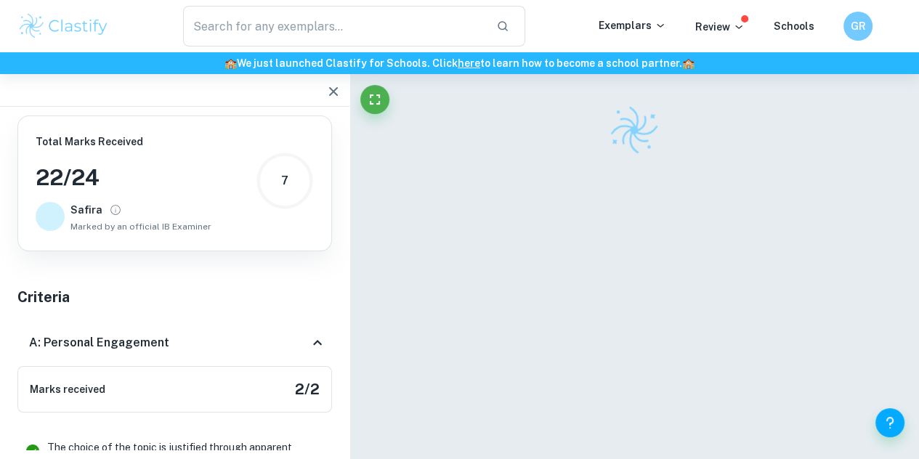
scroll to position [0, 0]
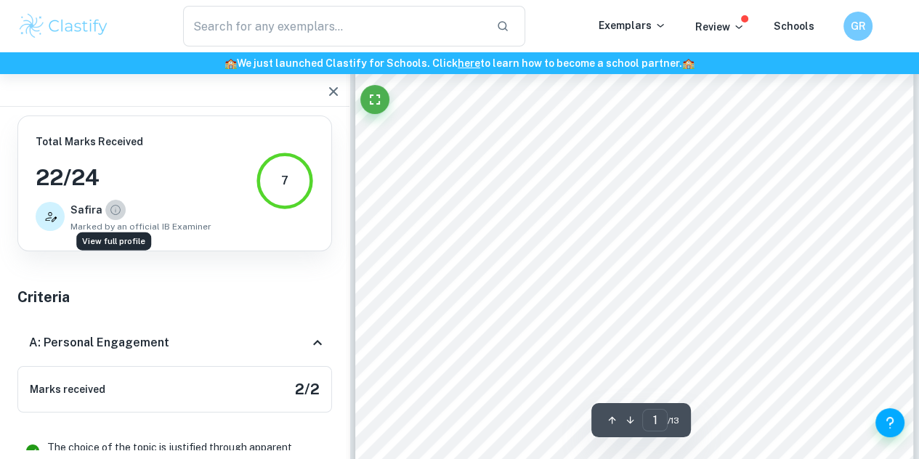
click at [109, 210] on icon "View full profile" at bounding box center [115, 210] width 13 height 13
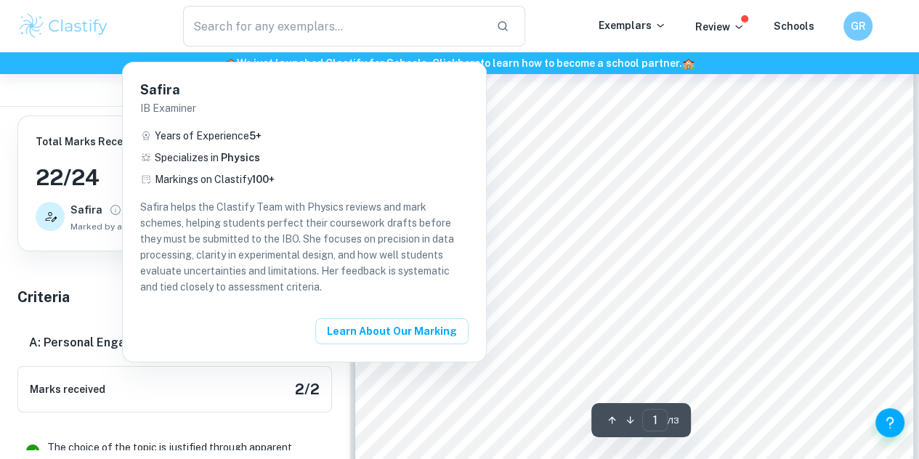
click at [81, 247] on div at bounding box center [459, 229] width 919 height 459
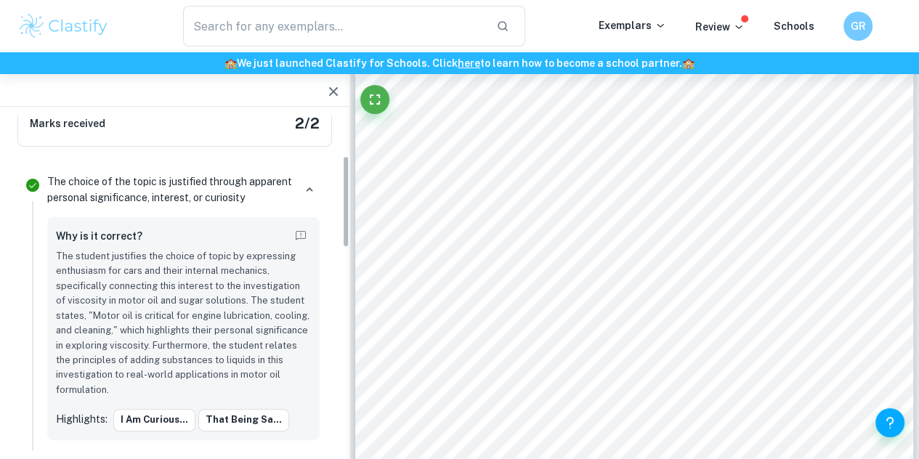
scroll to position [145, 0]
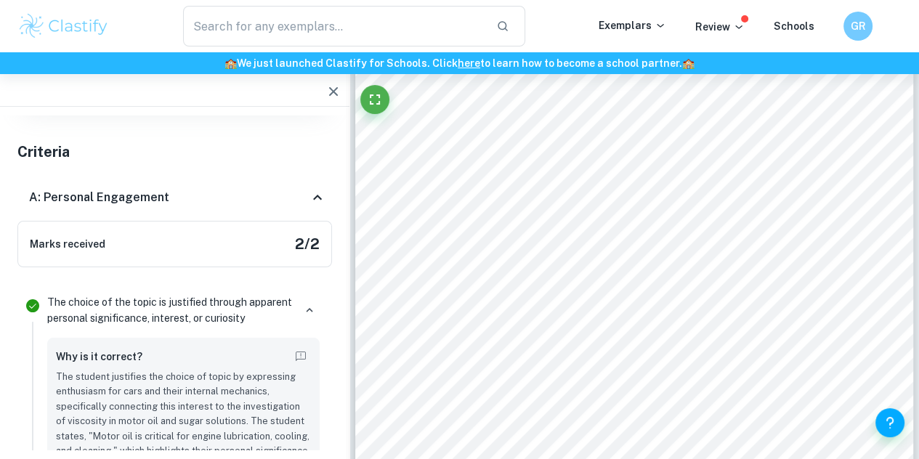
click at [215, 192] on div "A: Personal Engagement" at bounding box center [169, 197] width 280 height 17
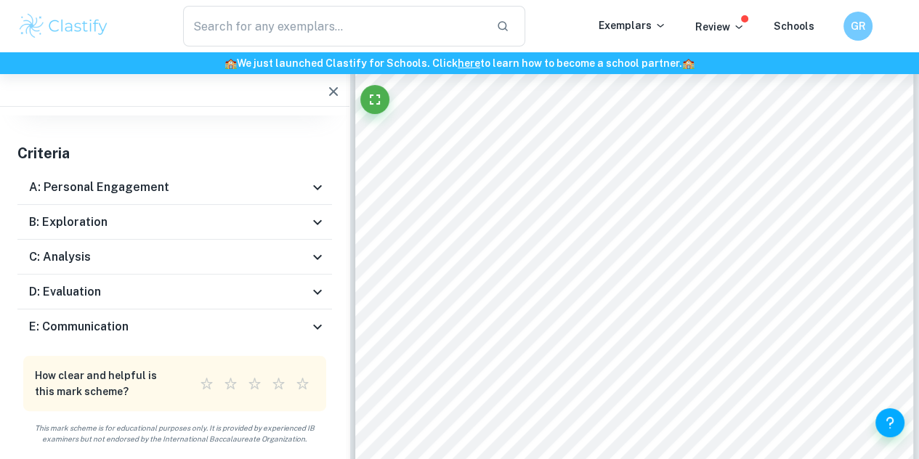
click at [230, 150] on h5 "Criteria" at bounding box center [174, 153] width 315 height 22
click at [129, 315] on div "E: Communication" at bounding box center [174, 327] width 315 height 35
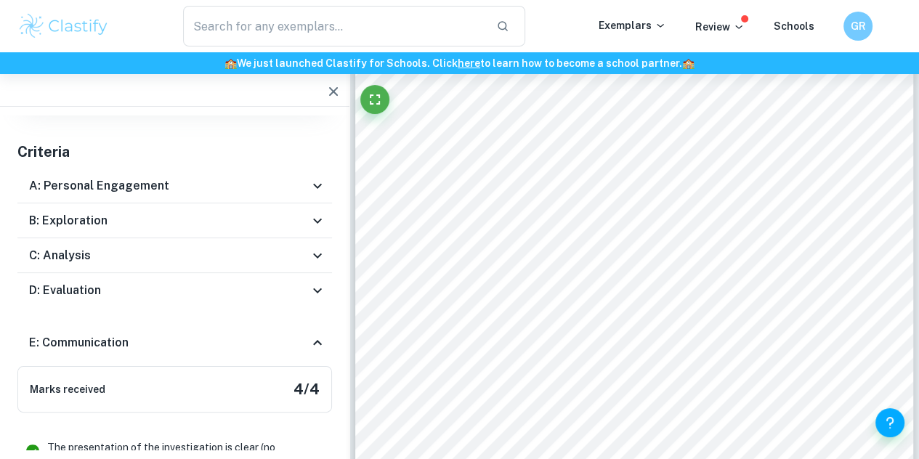
click at [126, 323] on div "E: Communication" at bounding box center [174, 343] width 315 height 47
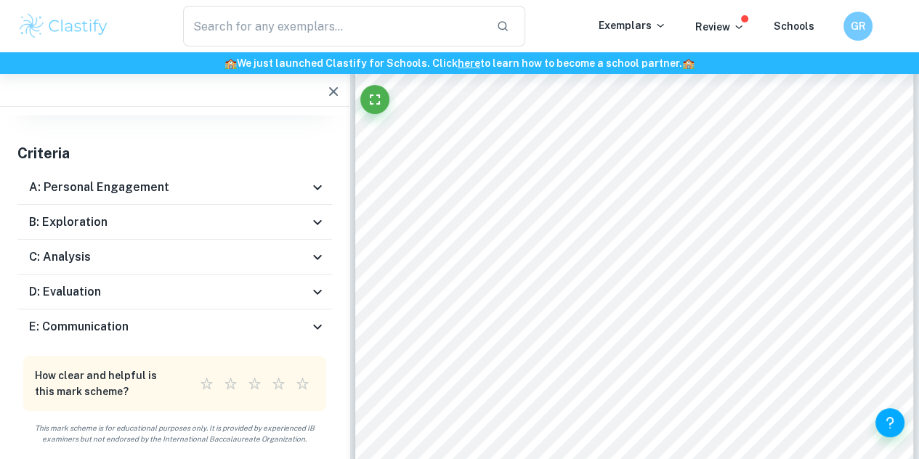
click at [141, 291] on div "D: Evaluation" at bounding box center [169, 291] width 280 height 17
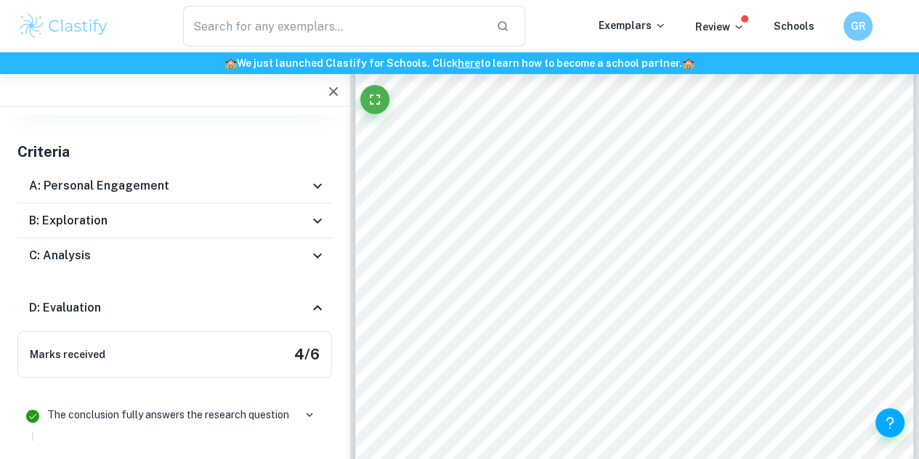
click at [141, 291] on div "D: Evaluation" at bounding box center [174, 308] width 315 height 47
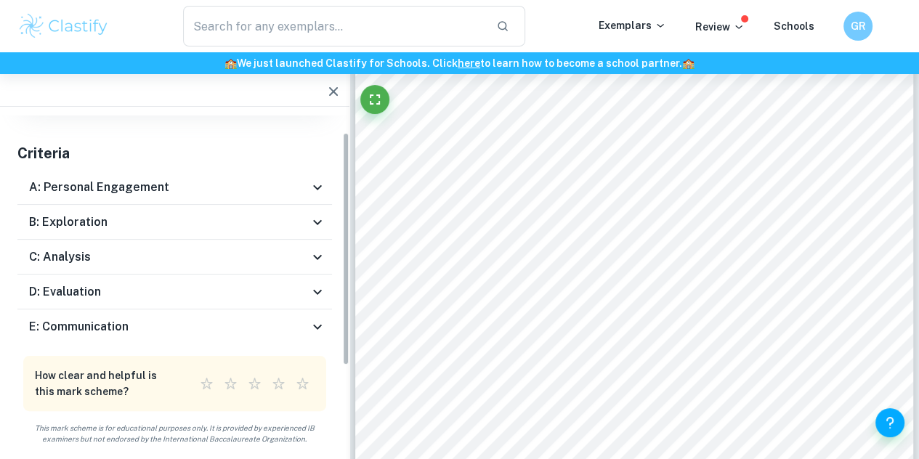
scroll to position [0, 0]
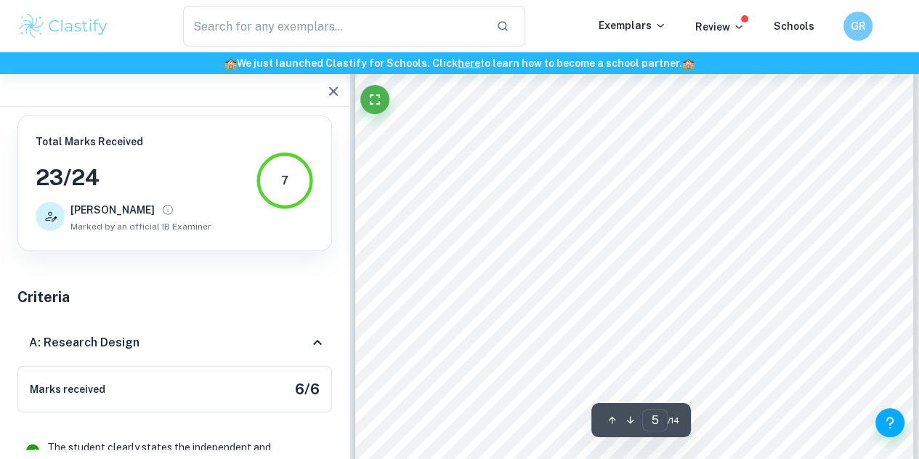
scroll to position [3556, 0]
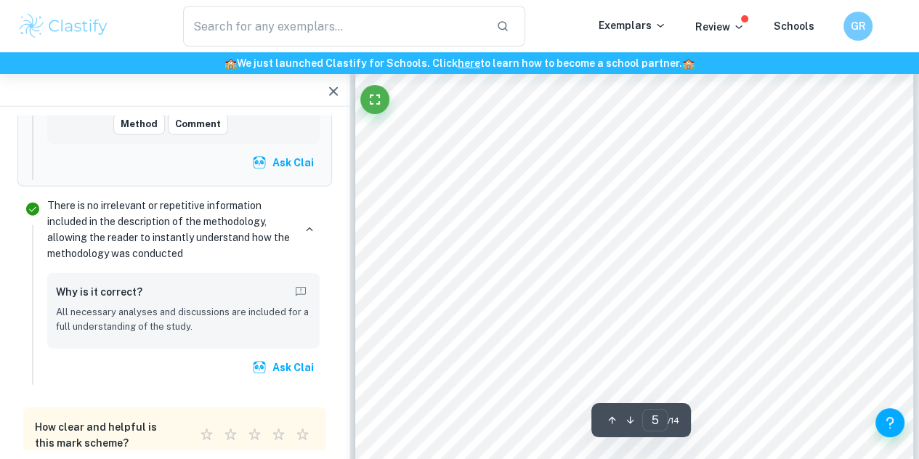
click at [635, 105] on div "5 1.6 Materials 1. Multimeter (200 «) ( ± 0.1«) 2. Infrared thermometer (± 0.1#…" at bounding box center [634, 459] width 558 height 789
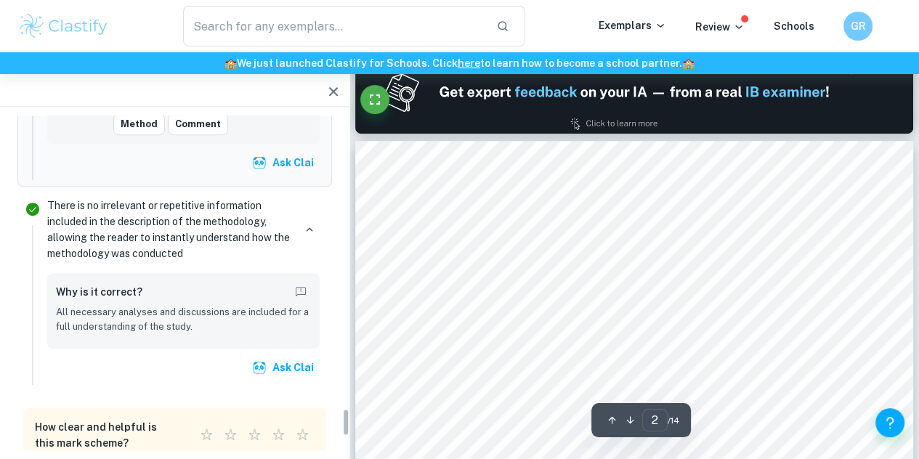
scroll to position [824, 0]
